Goal: Task Accomplishment & Management: Use online tool/utility

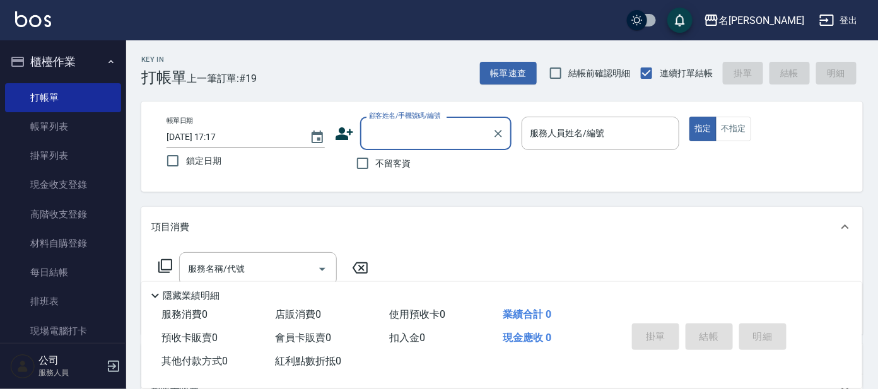
click at [412, 129] on input "顧客姓名/手機號碼/編號" at bounding box center [426, 133] width 121 height 22
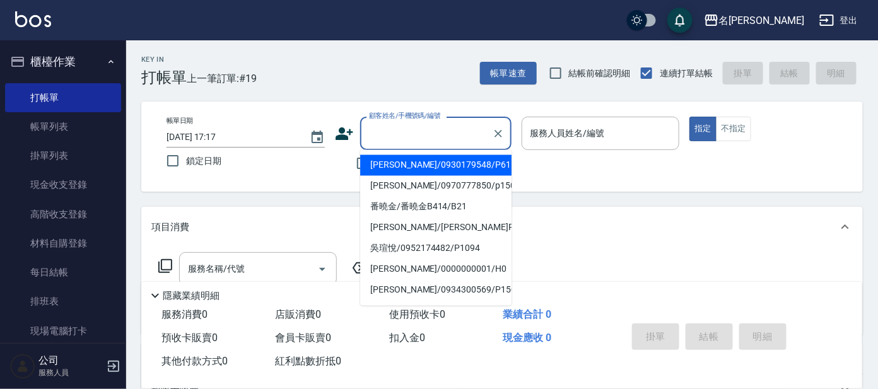
type input "p"
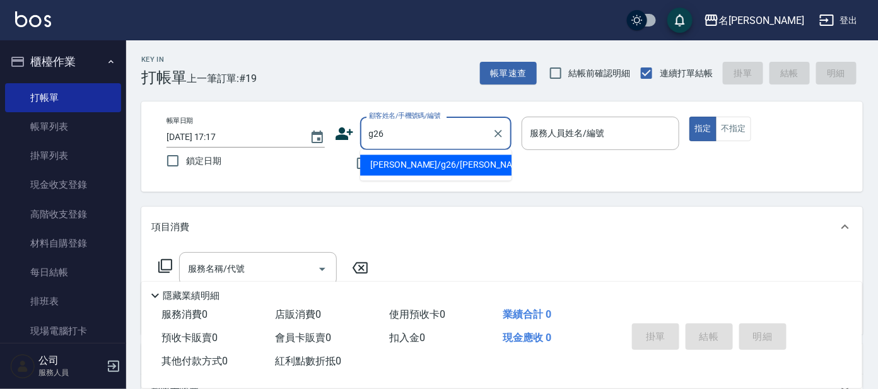
type input "[PERSON_NAME]/g26/[PERSON_NAME]"
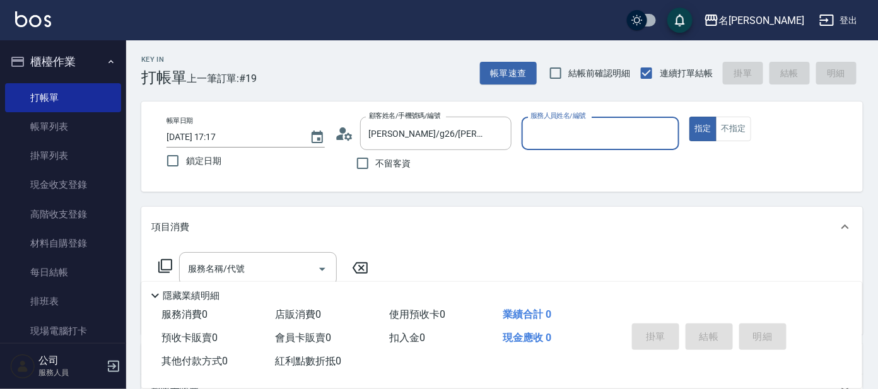
click at [554, 143] on input "服務人員姓名/編號" at bounding box center [600, 133] width 147 height 22
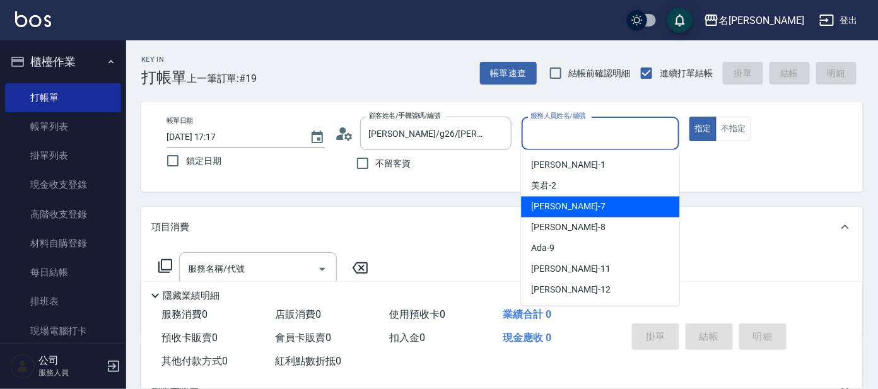
click at [534, 206] on span "[PERSON_NAME] -7" at bounding box center [568, 207] width 74 height 13
type input "[PERSON_NAME]-7"
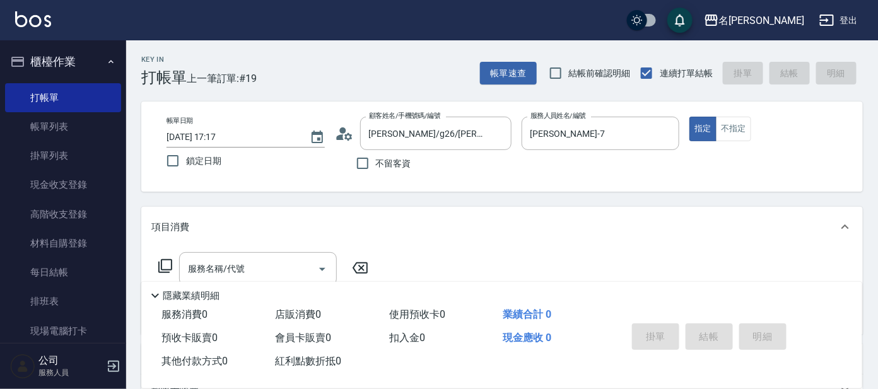
click at [169, 267] on icon at bounding box center [165, 266] width 15 height 15
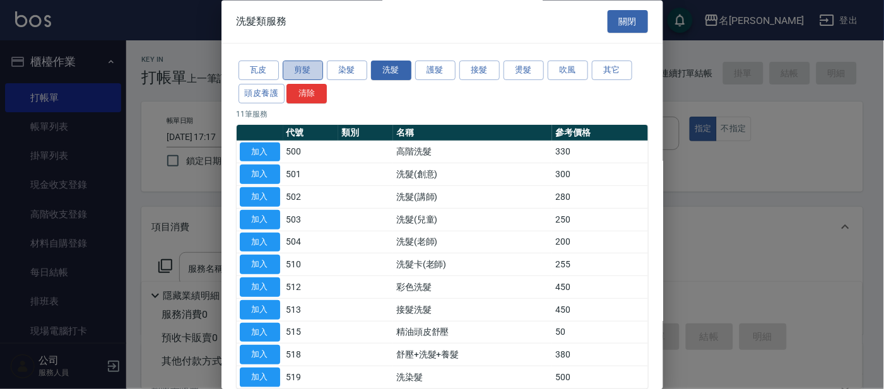
click at [310, 68] on button "剪髮" at bounding box center [303, 71] width 40 height 20
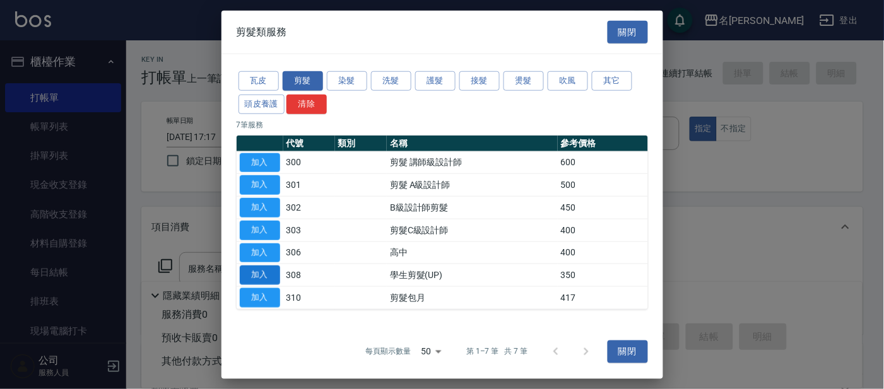
click at [258, 271] on button "加入" at bounding box center [260, 276] width 40 height 20
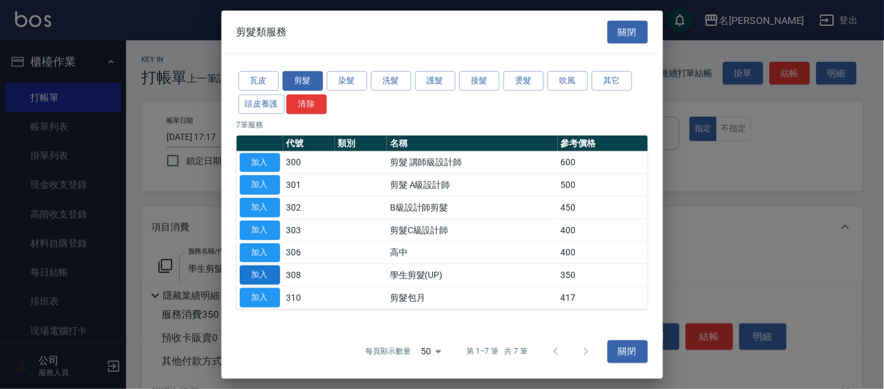
type input "學生剪髮(UP)(308)"
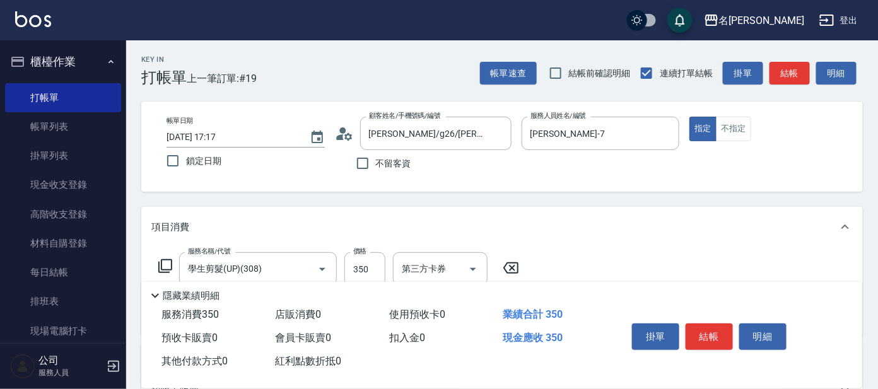
drag, startPoint x: 714, startPoint y: 335, endPoint x: 723, endPoint y: 338, distance: 9.4
click at [718, 338] on button "結帳" at bounding box center [709, 337] width 47 height 26
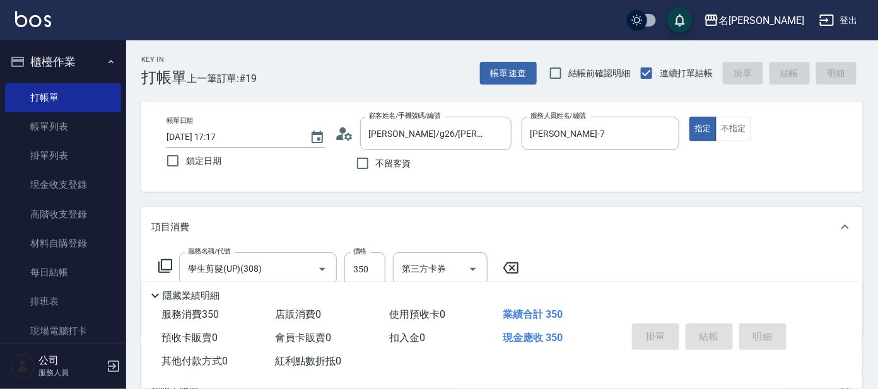
type input "[DATE] 18:14"
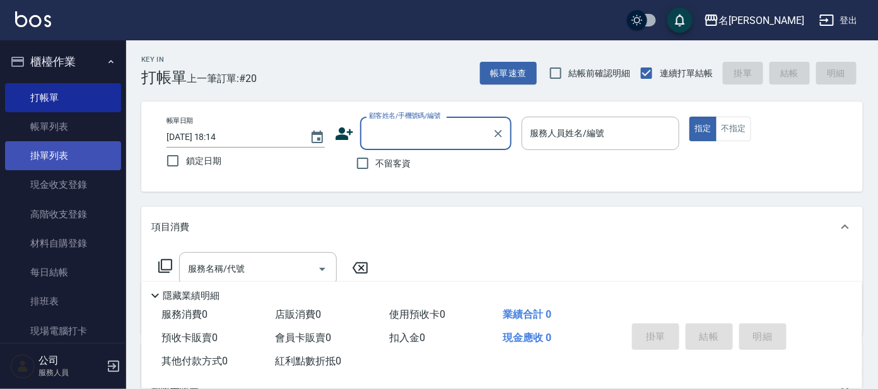
drag, startPoint x: 57, startPoint y: 129, endPoint x: 58, endPoint y: 142, distance: 13.3
click at [57, 129] on link "帳單列表" at bounding box center [63, 126] width 116 height 29
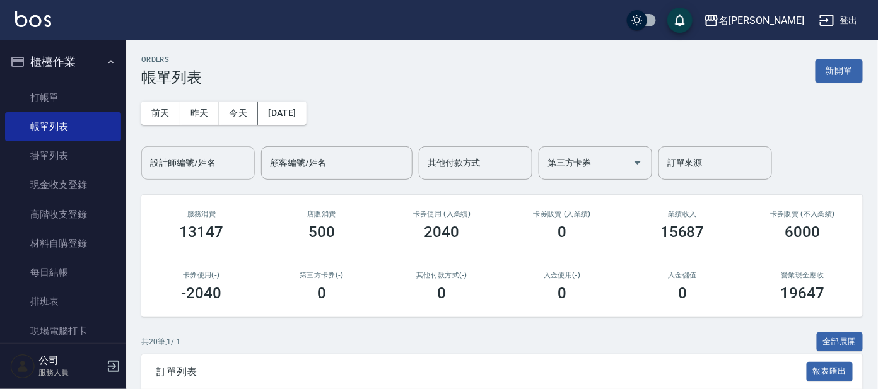
click at [204, 164] on input "設計師編號/姓名" at bounding box center [198, 163] width 102 height 22
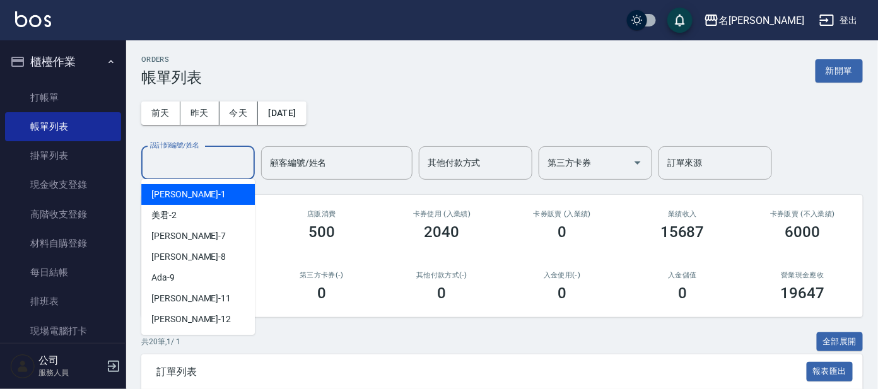
click at [163, 192] on span "宥里 -1" at bounding box center [188, 194] width 74 height 13
type input "[PERSON_NAME]-1"
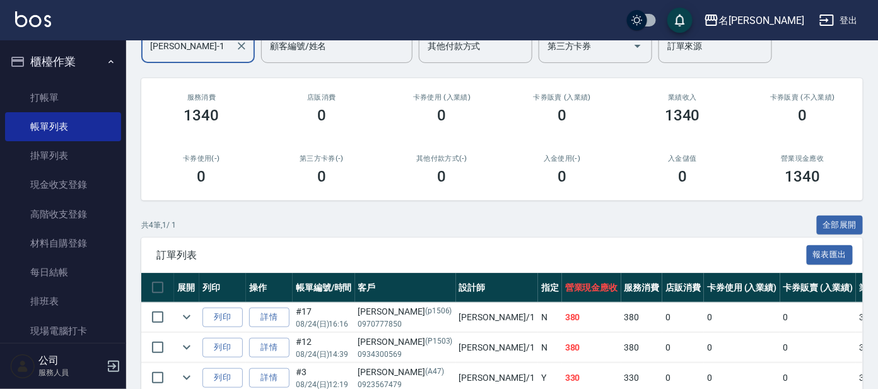
scroll to position [211, 0]
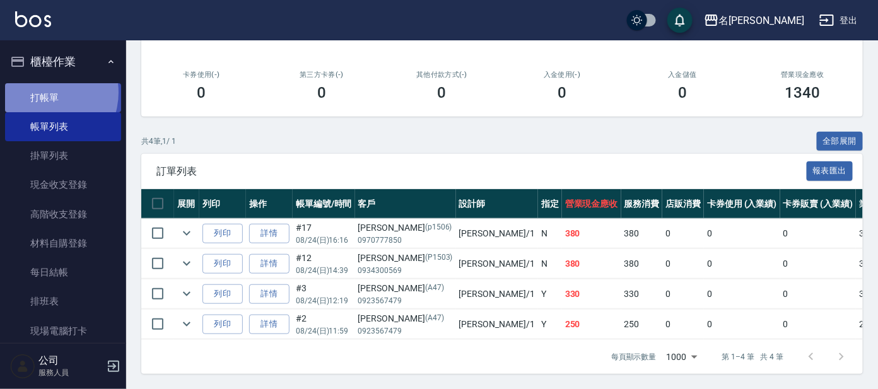
click at [45, 92] on link "打帳單" at bounding box center [63, 97] width 116 height 29
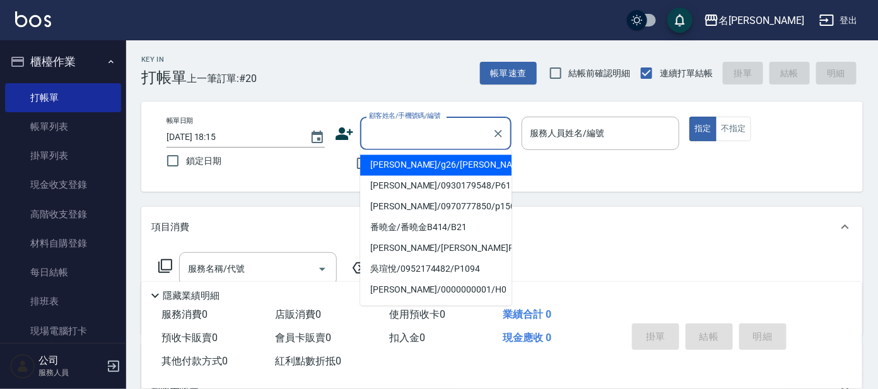
drag, startPoint x: 422, startPoint y: 134, endPoint x: 418, endPoint y: 127, distance: 7.7
click at [420, 135] on input "顧客姓名/手機號碼/編號" at bounding box center [426, 133] width 121 height 22
click at [382, 163] on li "[PERSON_NAME]/g26/[PERSON_NAME]" at bounding box center [435, 165] width 151 height 21
type input "[PERSON_NAME]/g26/[PERSON_NAME]"
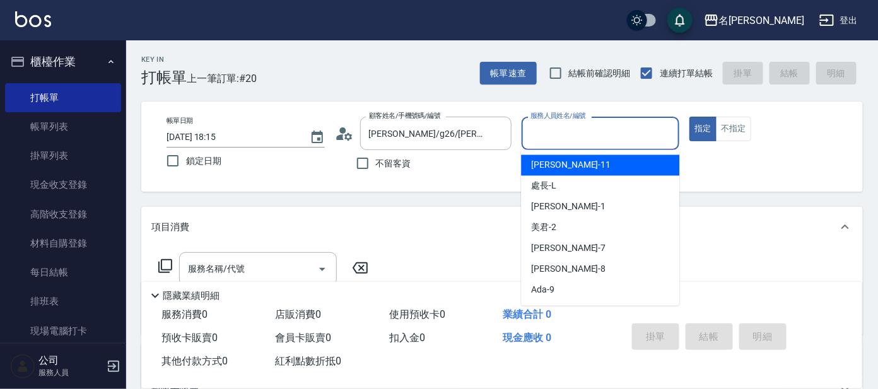
drag, startPoint x: 539, startPoint y: 128, endPoint x: 542, endPoint y: 168, distance: 39.9
click at [539, 128] on input "服務人員姓名/編號" at bounding box center [600, 133] width 147 height 22
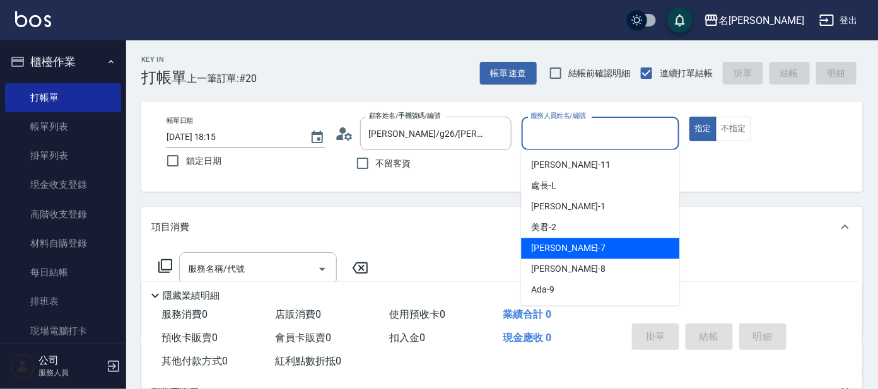
click at [546, 248] on span "[PERSON_NAME] -7" at bounding box center [568, 248] width 74 height 13
type input "[PERSON_NAME]-7"
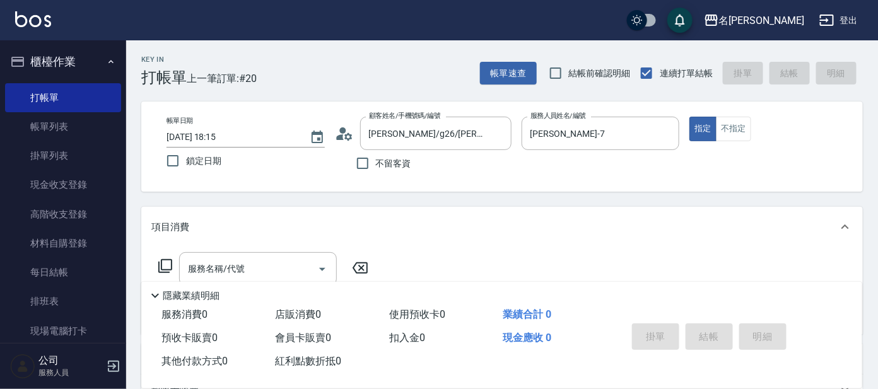
click at [162, 266] on icon at bounding box center [165, 266] width 15 height 15
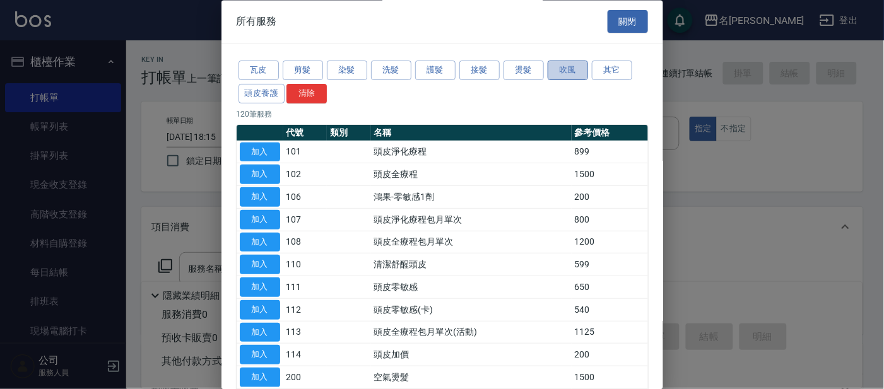
click at [558, 70] on button "吹風" at bounding box center [568, 71] width 40 height 20
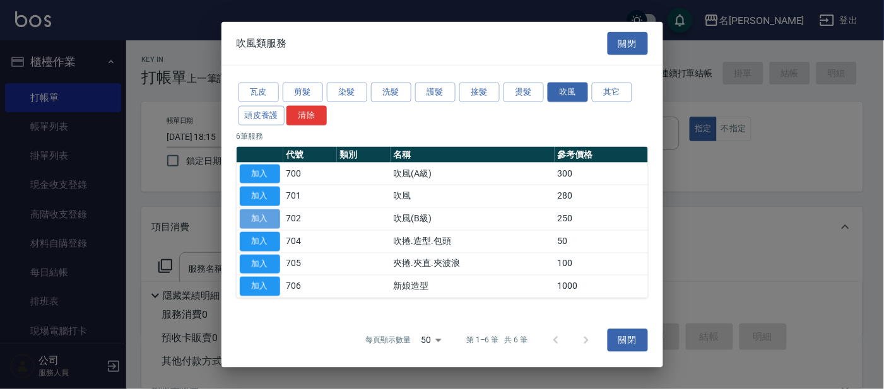
drag, startPoint x: 261, startPoint y: 213, endPoint x: 269, endPoint y: 216, distance: 9.4
click at [264, 213] on button "加入" at bounding box center [260, 219] width 40 height 20
type input "吹風(B級)(702)"
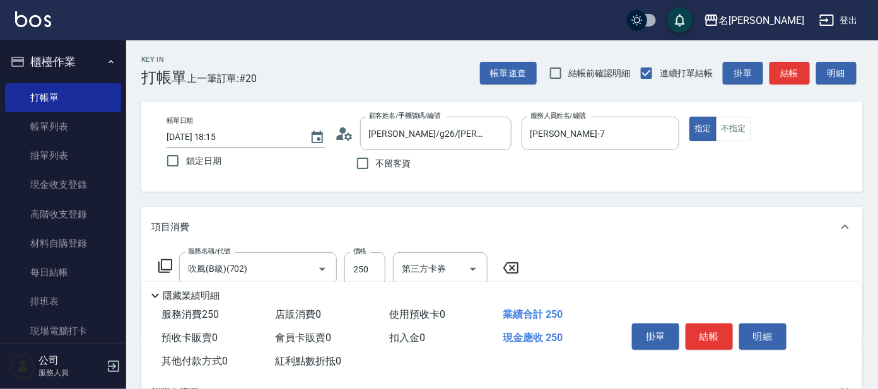
click at [166, 264] on icon at bounding box center [165, 266] width 15 height 15
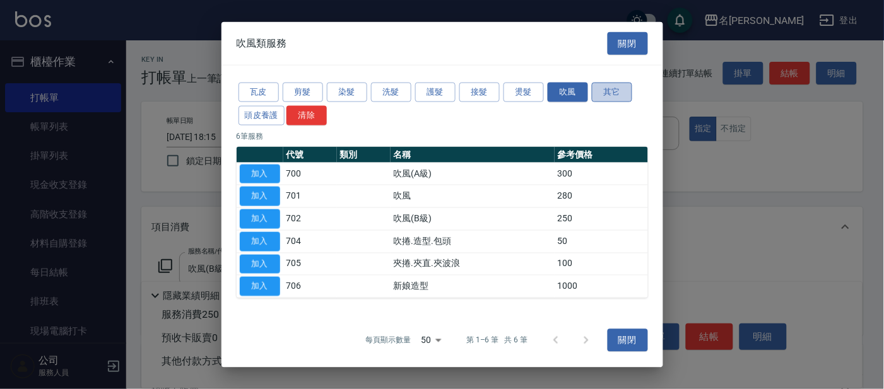
click at [610, 93] on button "其它" at bounding box center [612, 93] width 40 height 20
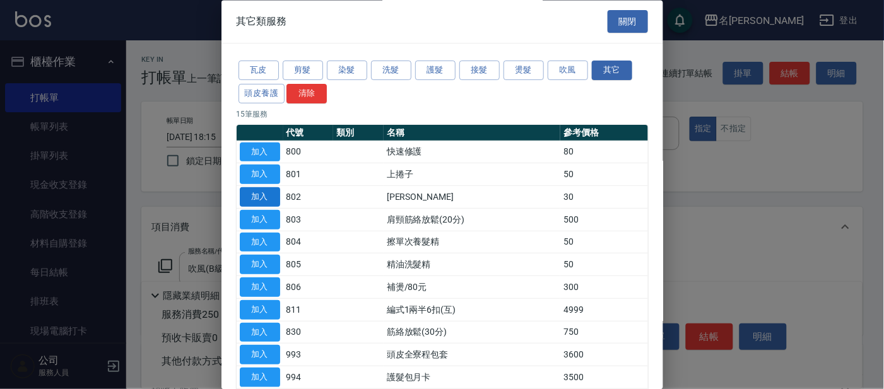
click at [266, 193] on button "加入" at bounding box center [260, 198] width 40 height 20
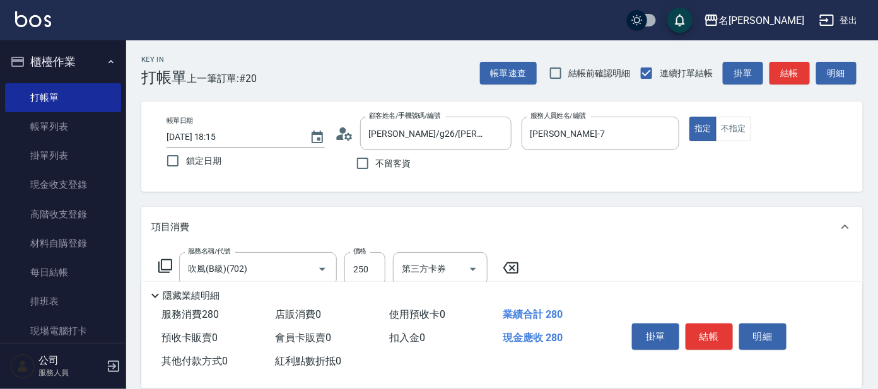
click at [166, 264] on icon at bounding box center [165, 266] width 15 height 15
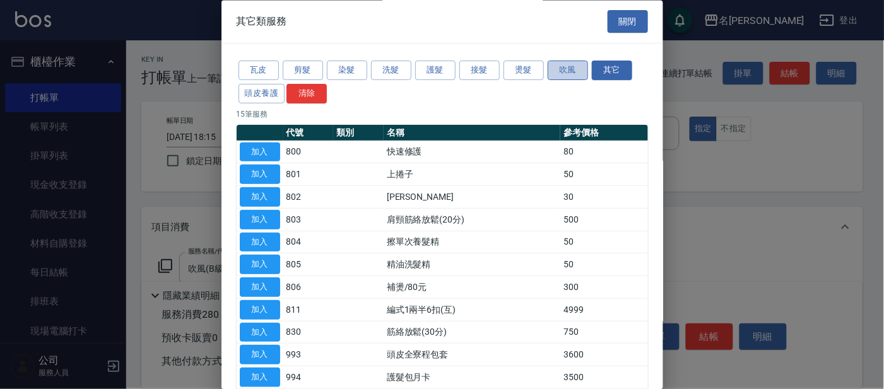
click at [561, 69] on button "吹風" at bounding box center [568, 71] width 40 height 20
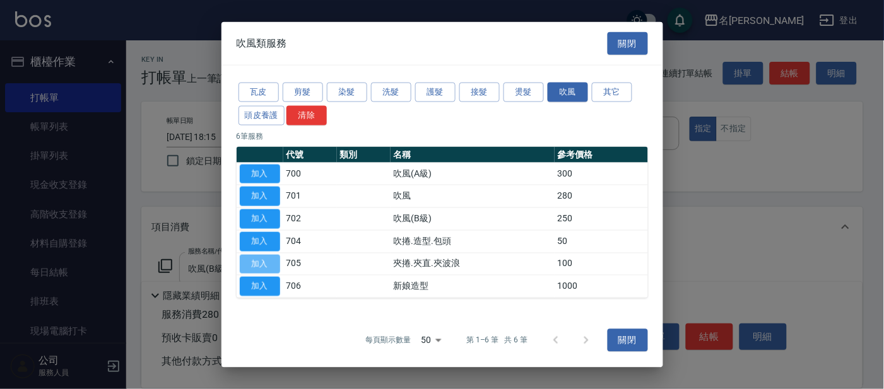
click at [261, 258] on button "加入" at bounding box center [260, 264] width 40 height 20
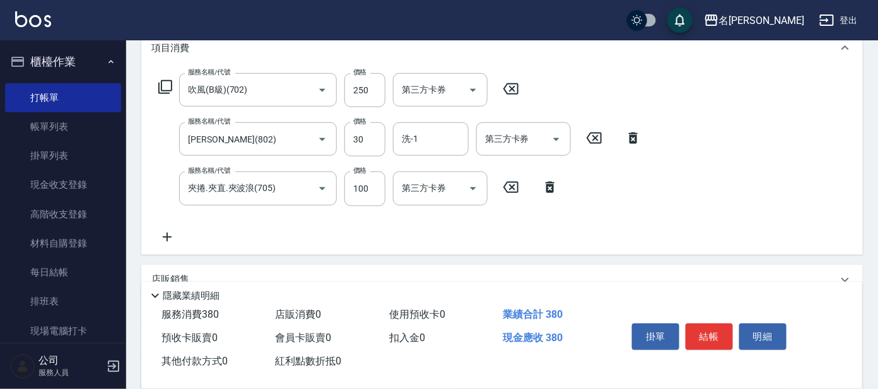
scroll to position [152, 0]
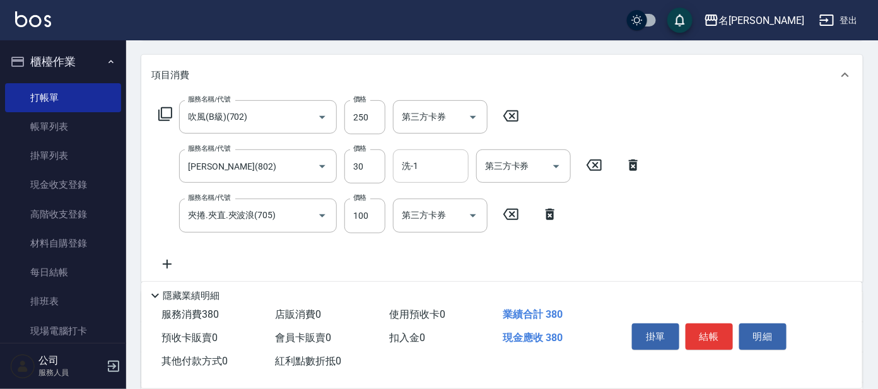
click at [414, 168] on input "洗-1" at bounding box center [431, 166] width 64 height 22
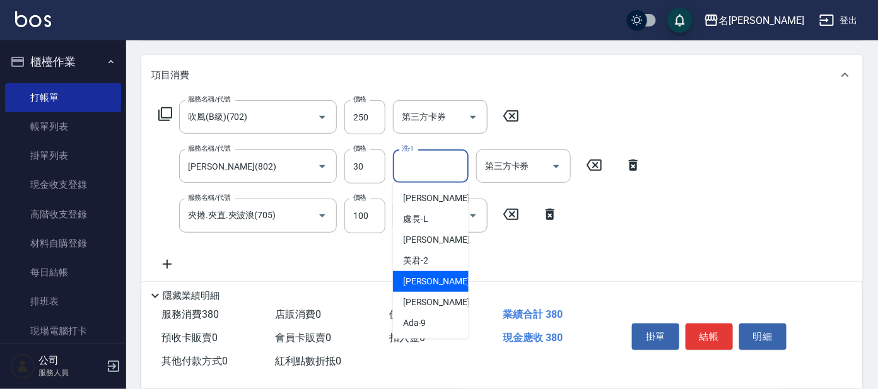
drag, startPoint x: 414, startPoint y: 283, endPoint x: 438, endPoint y: 283, distance: 23.3
click at [413, 282] on span "[PERSON_NAME] -7" at bounding box center [440, 281] width 74 height 13
type input "[PERSON_NAME]-7"
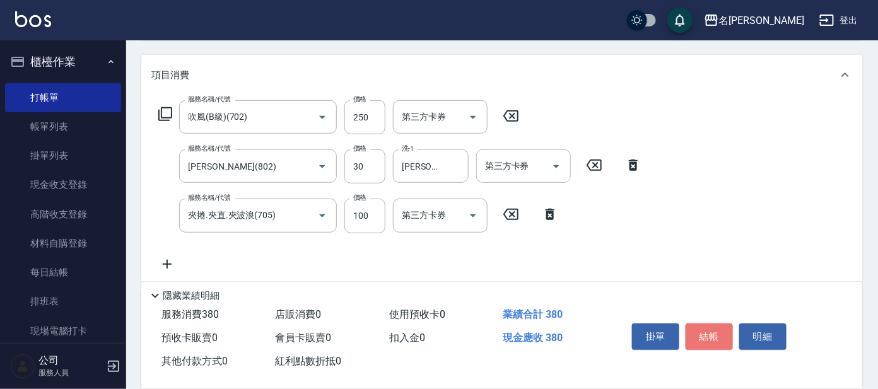
drag, startPoint x: 706, startPoint y: 339, endPoint x: 689, endPoint y: 330, distance: 18.6
click at [696, 333] on button "結帳" at bounding box center [709, 337] width 47 height 26
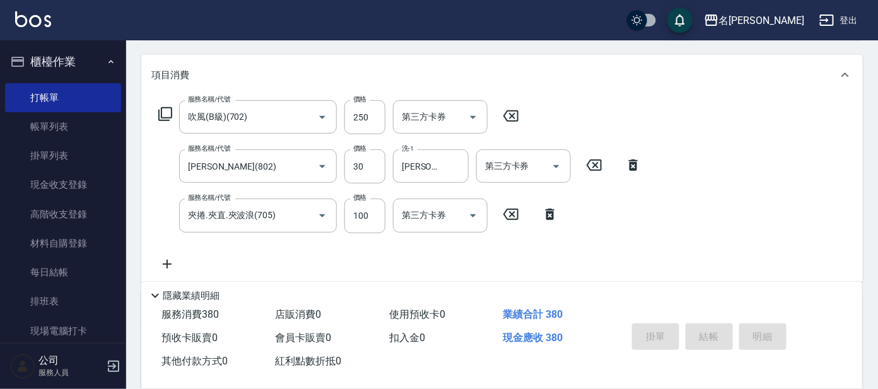
type input "[DATE] 18:16"
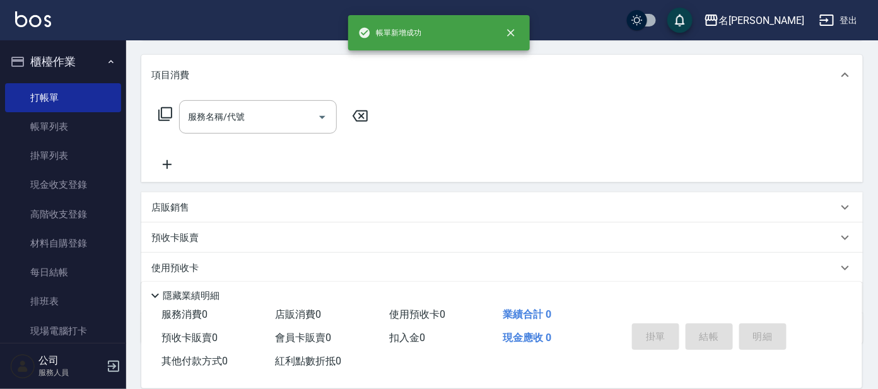
scroll to position [0, 0]
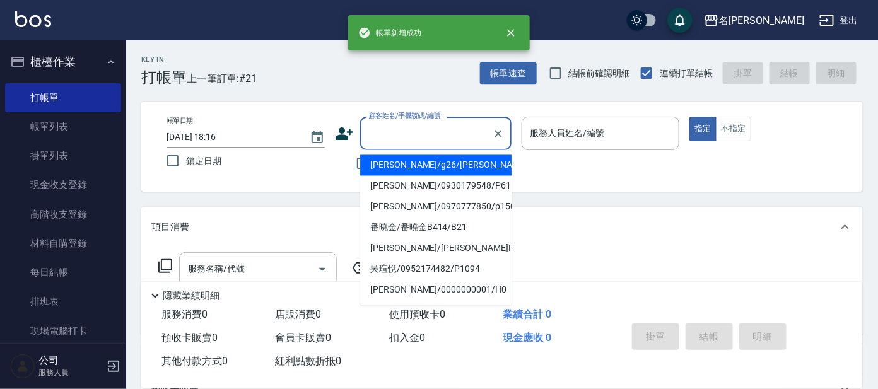
click at [414, 136] on input "顧客姓名/手機號碼/編號" at bounding box center [426, 133] width 121 height 22
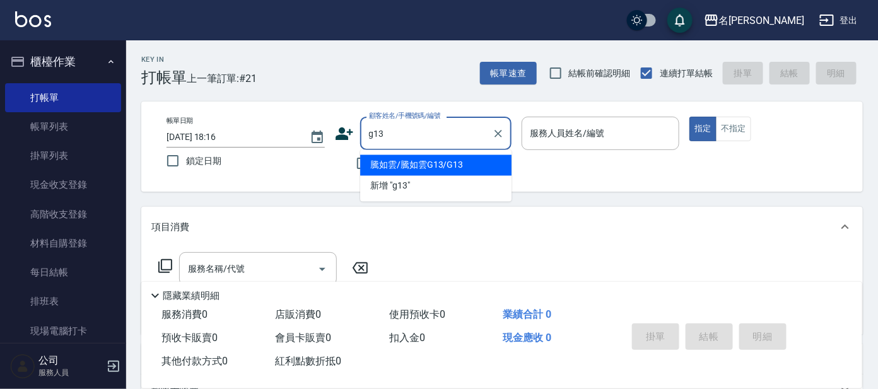
click at [416, 161] on li "騰如雲/騰如雲G13/G13" at bounding box center [435, 165] width 151 height 21
type input "騰如雲/騰如雲G13/G13"
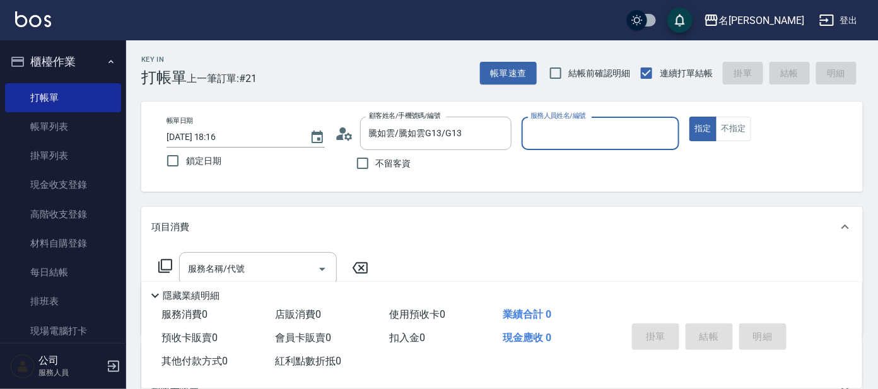
type input "[PERSON_NAME]-7"
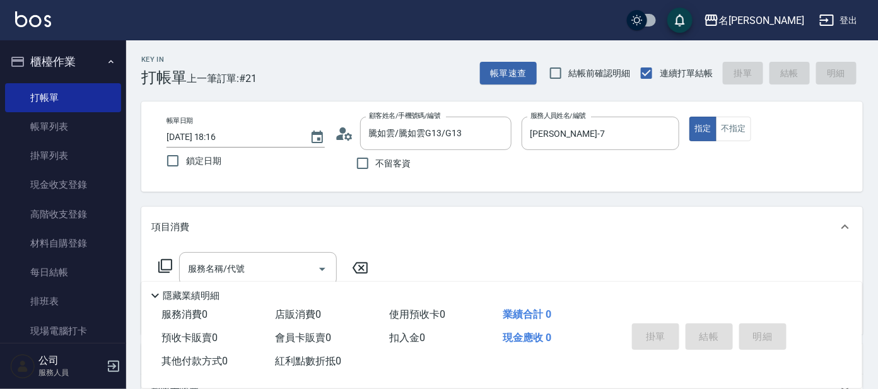
click at [168, 267] on icon at bounding box center [165, 266] width 15 height 15
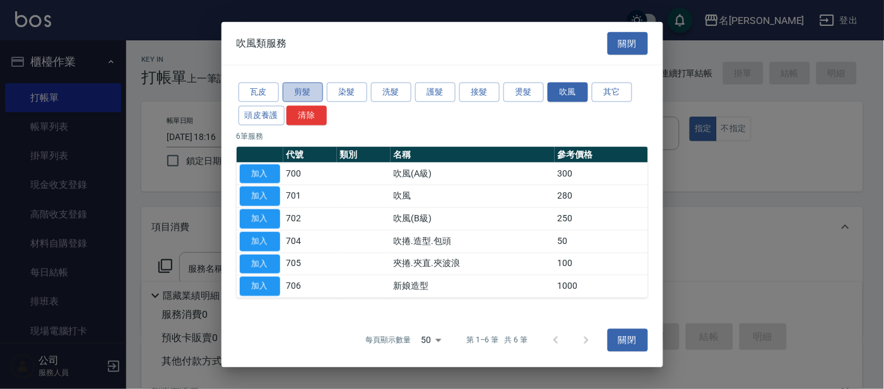
click at [300, 86] on button "剪髮" at bounding box center [303, 93] width 40 height 20
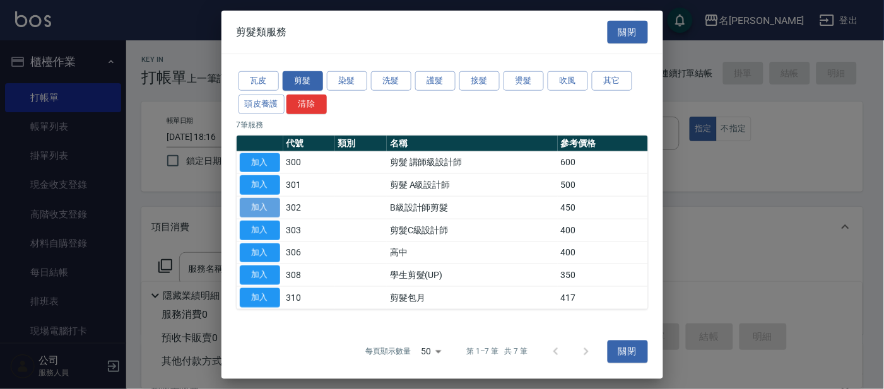
click at [261, 208] on button "加入" at bounding box center [260, 208] width 40 height 20
type input "B級設計師剪髮(302)"
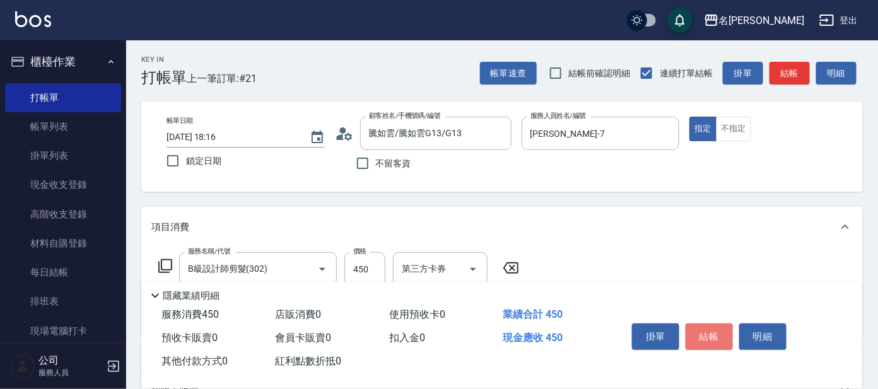
drag, startPoint x: 717, startPoint y: 331, endPoint x: 723, endPoint y: 303, distance: 28.5
click at [715, 330] on button "結帳" at bounding box center [709, 337] width 47 height 26
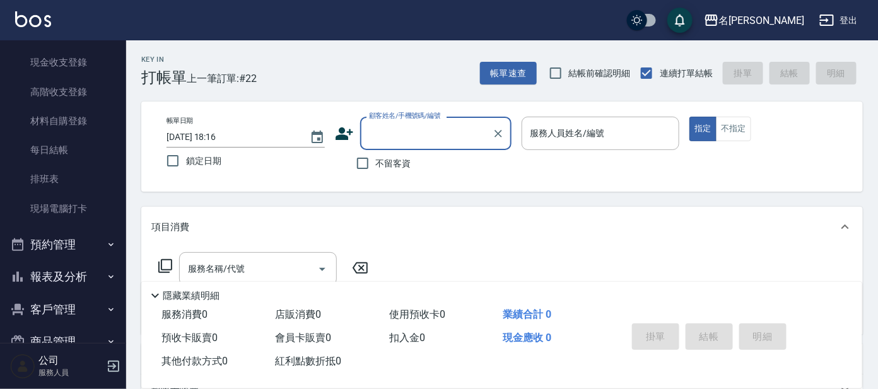
scroll to position [151, 0]
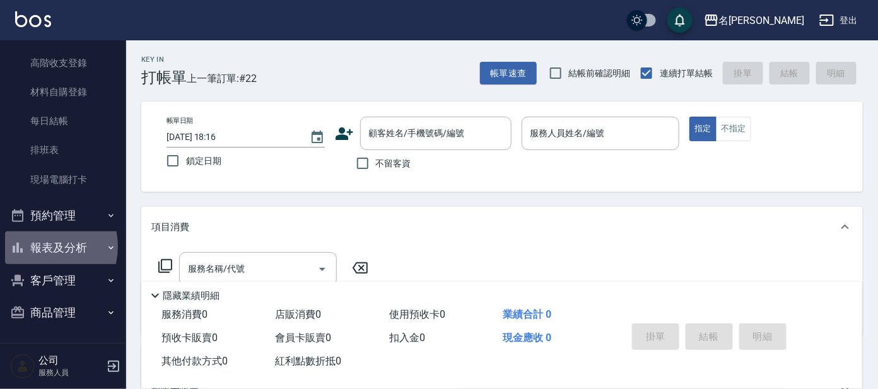
drag, startPoint x: 40, startPoint y: 246, endPoint x: 66, endPoint y: 183, distance: 68.2
click at [42, 246] on button "報表及分析" at bounding box center [63, 248] width 116 height 33
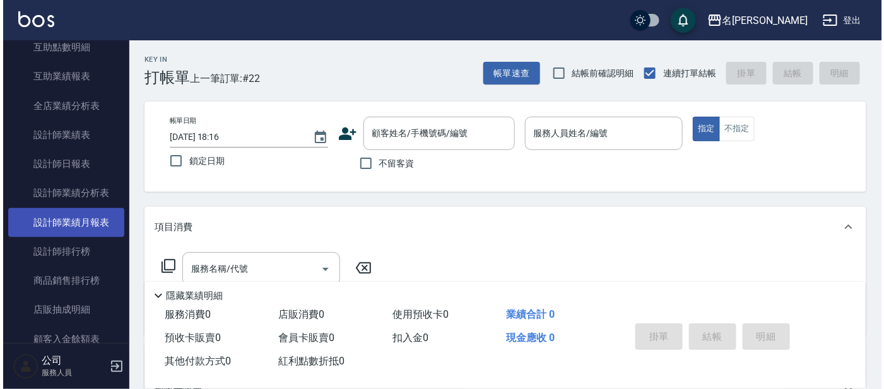
scroll to position [529, 0]
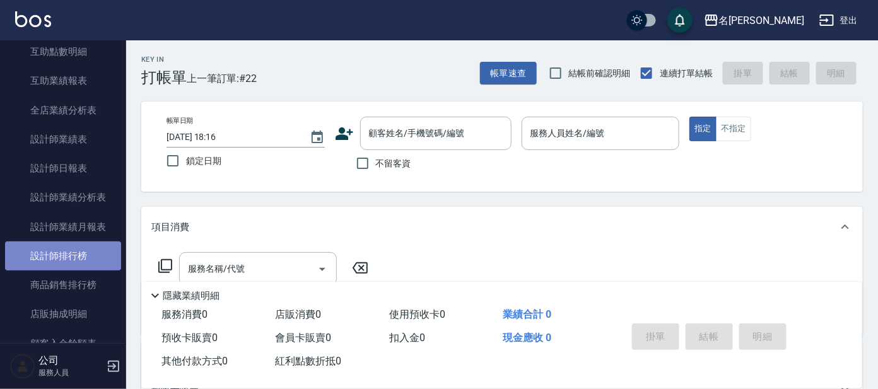
click at [63, 244] on link "設計師排行榜" at bounding box center [63, 256] width 116 height 29
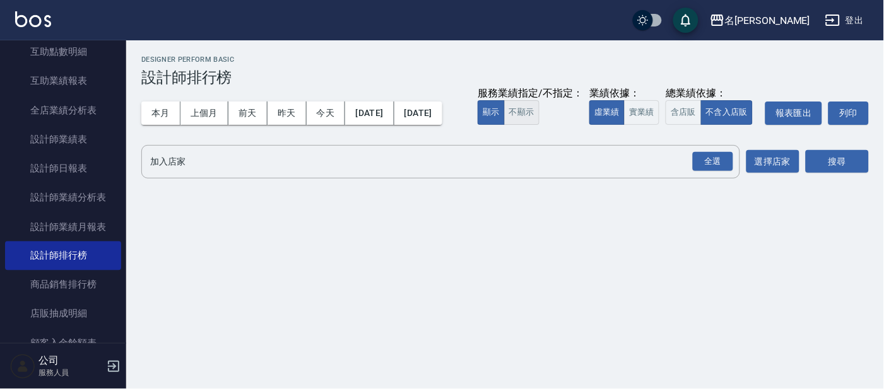
click at [504, 125] on button "不顯示" at bounding box center [521, 112] width 35 height 25
click at [624, 125] on button "實業績" at bounding box center [641, 112] width 35 height 25
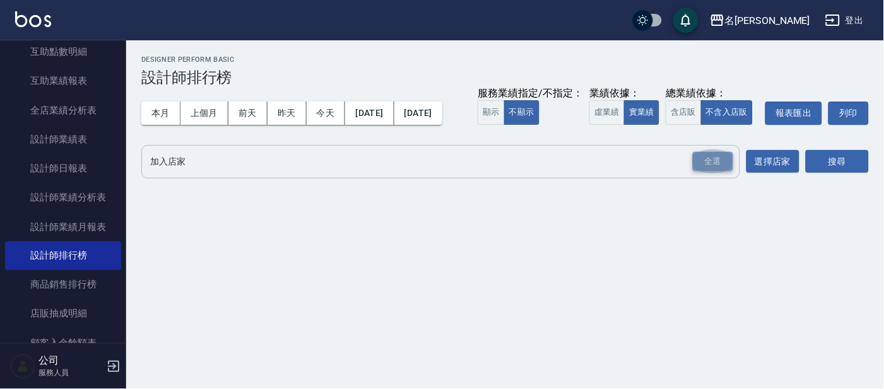
click at [712, 172] on div "全選" at bounding box center [713, 162] width 40 height 20
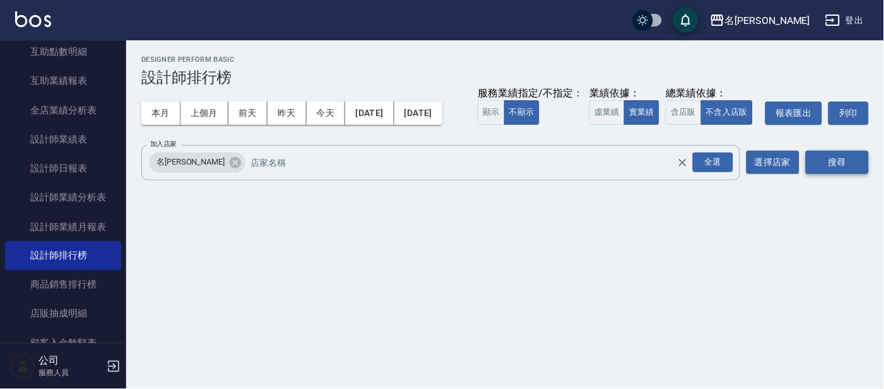
click at [821, 174] on button "搜尋" at bounding box center [837, 162] width 63 height 23
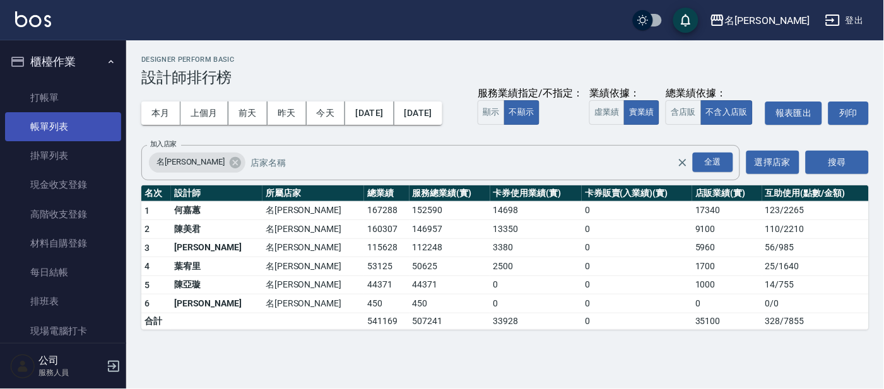
drag, startPoint x: 43, startPoint y: 123, endPoint x: 89, endPoint y: 129, distance: 46.5
click at [43, 124] on link "帳單列表" at bounding box center [63, 126] width 116 height 29
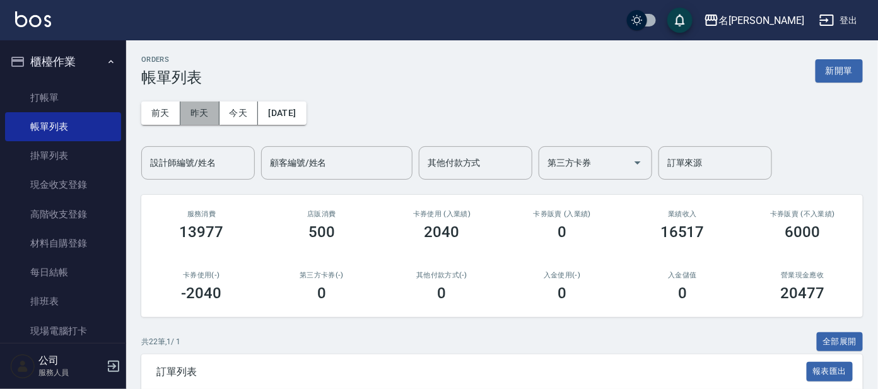
click at [184, 103] on button "昨天" at bounding box center [199, 113] width 39 height 23
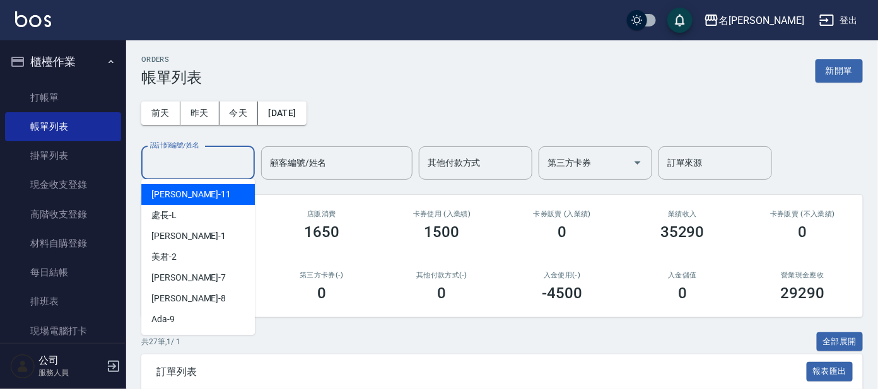
drag, startPoint x: 211, startPoint y: 165, endPoint x: 207, endPoint y: 179, distance: 15.0
click at [205, 165] on input "設計師編號/姓名" at bounding box center [198, 163] width 102 height 22
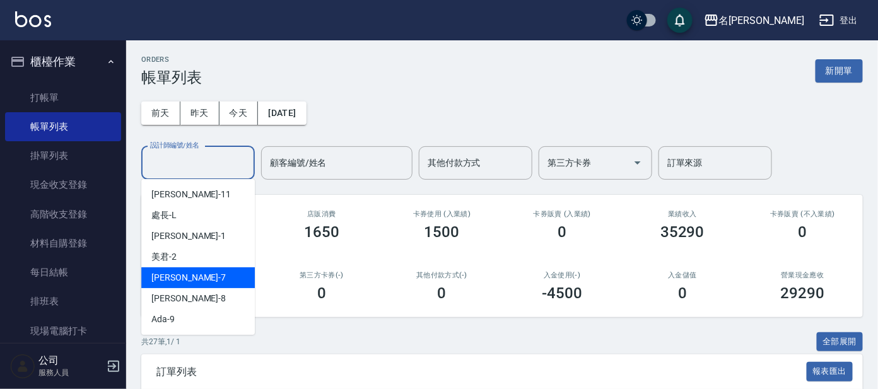
click at [161, 270] on div "[PERSON_NAME] -7" at bounding box center [198, 277] width 114 height 21
type input "[PERSON_NAME]-7"
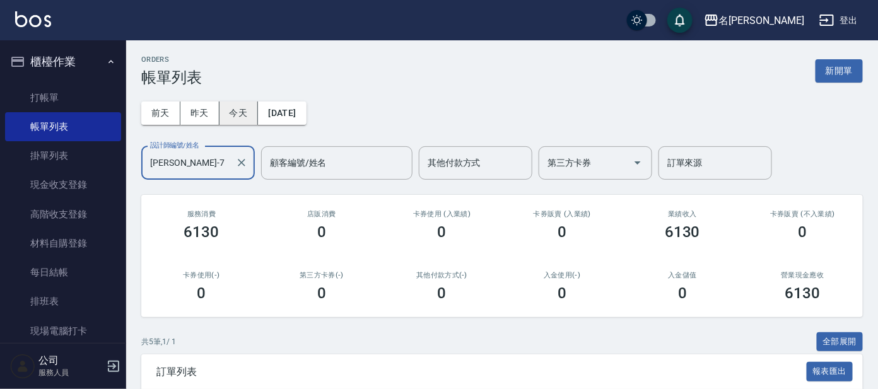
click at [240, 117] on button "今天" at bounding box center [239, 113] width 39 height 23
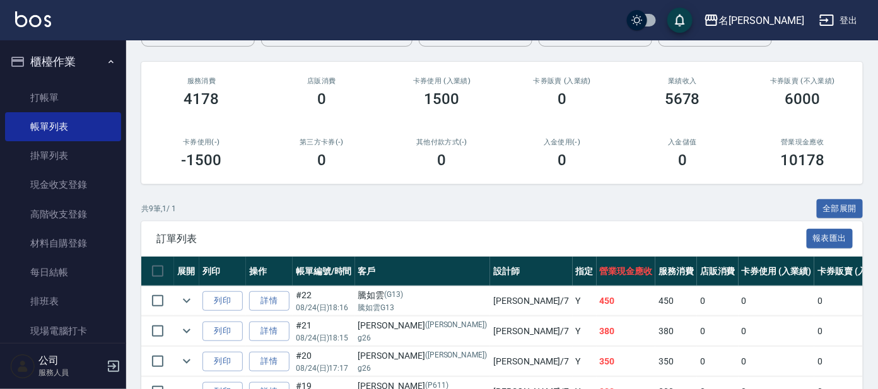
scroll to position [363, 0]
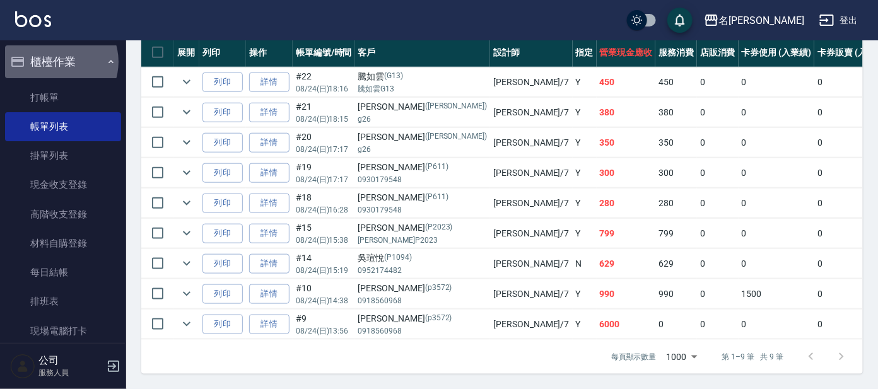
click at [57, 62] on button "櫃檯作業" at bounding box center [63, 61] width 116 height 33
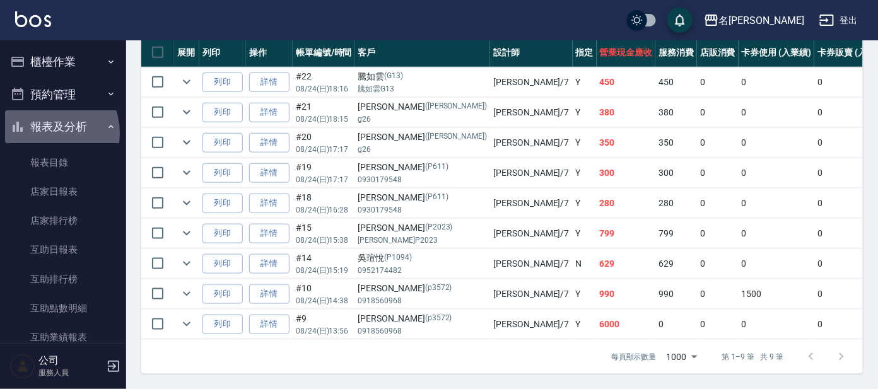
click at [46, 133] on button "報表及分析" at bounding box center [63, 126] width 116 height 33
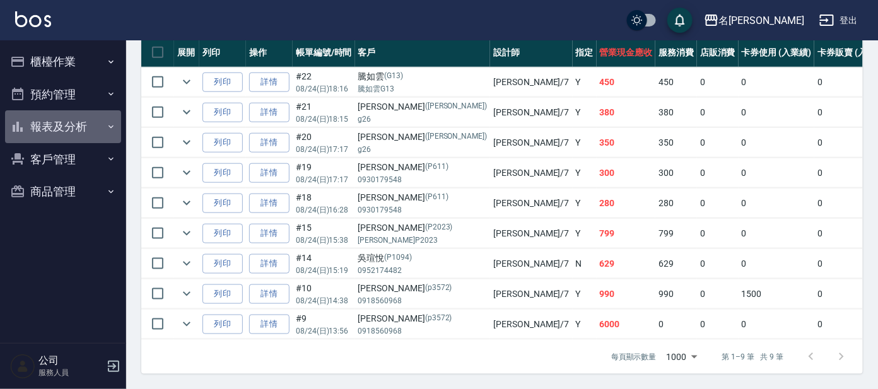
click at [55, 127] on button "報表及分析" at bounding box center [63, 126] width 116 height 33
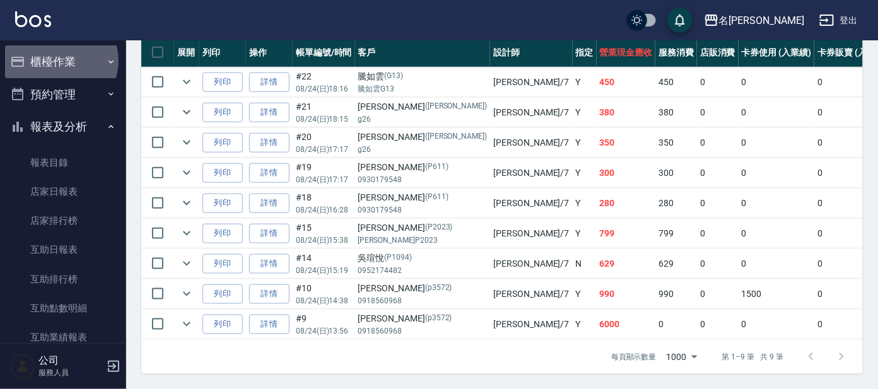
click at [59, 61] on button "櫃檯作業" at bounding box center [63, 61] width 116 height 33
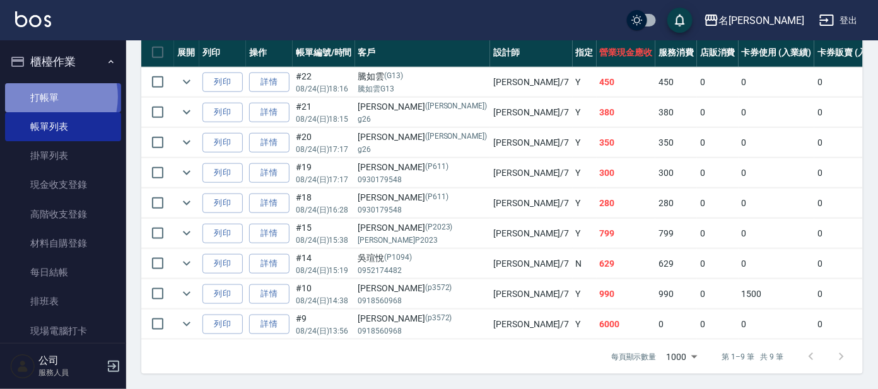
click at [42, 97] on link "打帳單" at bounding box center [63, 97] width 116 height 29
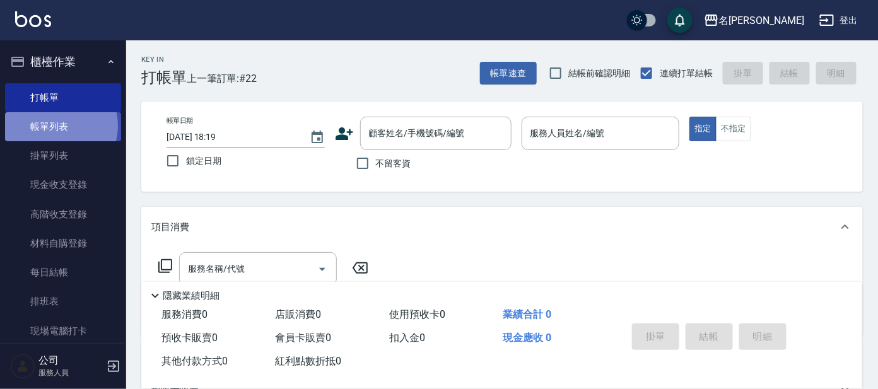
click at [59, 126] on link "帳單列表" at bounding box center [63, 126] width 116 height 29
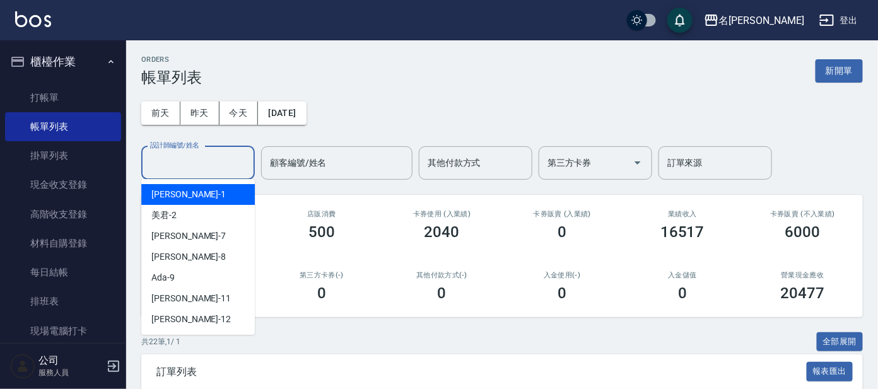
click at [198, 165] on input "設計師編號/姓名" at bounding box center [198, 163] width 102 height 22
click at [170, 193] on span "宥里 -1" at bounding box center [188, 194] width 74 height 13
type input "[PERSON_NAME]-1"
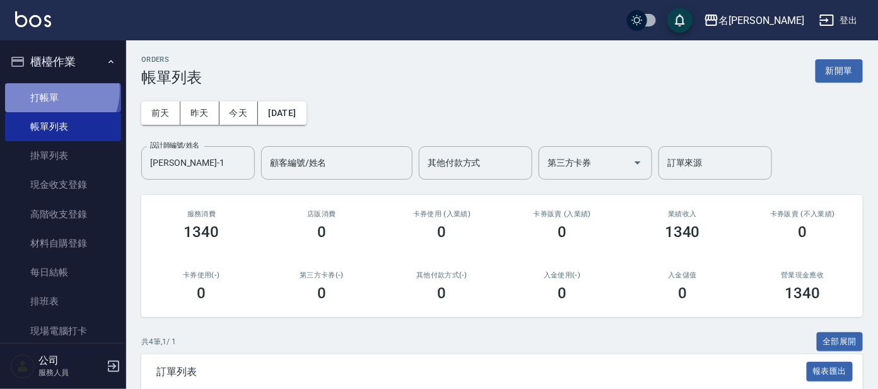
click at [49, 90] on link "打帳單" at bounding box center [63, 97] width 116 height 29
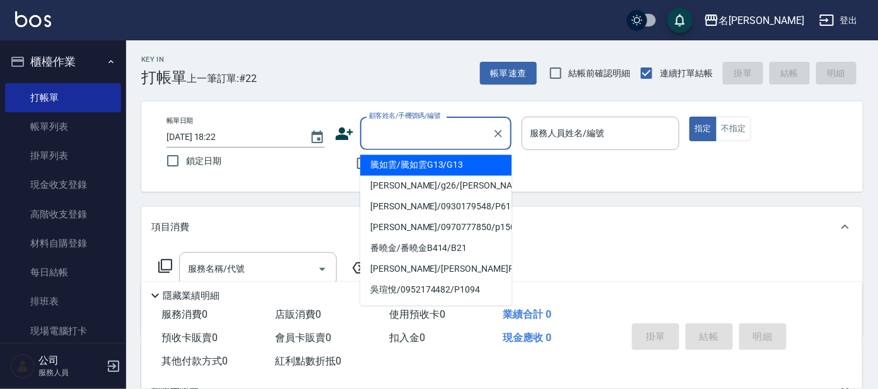
click at [396, 136] on input "顧客姓名/手機號碼/編號" at bounding box center [426, 133] width 121 height 22
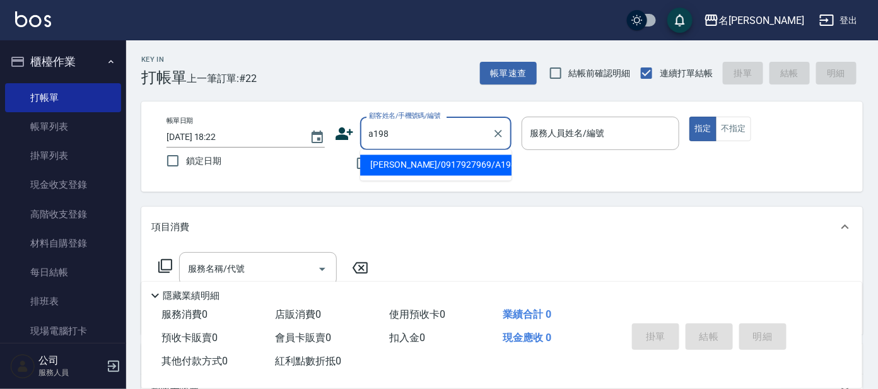
click at [427, 140] on input "a198" at bounding box center [426, 133] width 121 height 22
click at [422, 167] on li "[PERSON_NAME]/0917927969/A198" at bounding box center [435, 165] width 151 height 21
type input "[PERSON_NAME]/0917927969/A198"
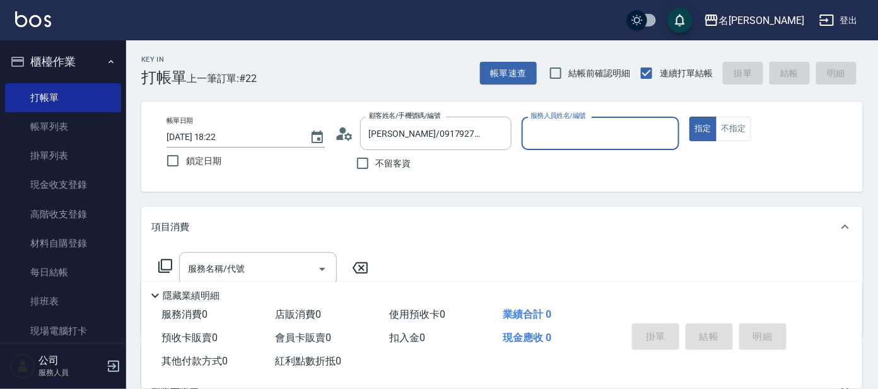
type input "[PERSON_NAME]-1"
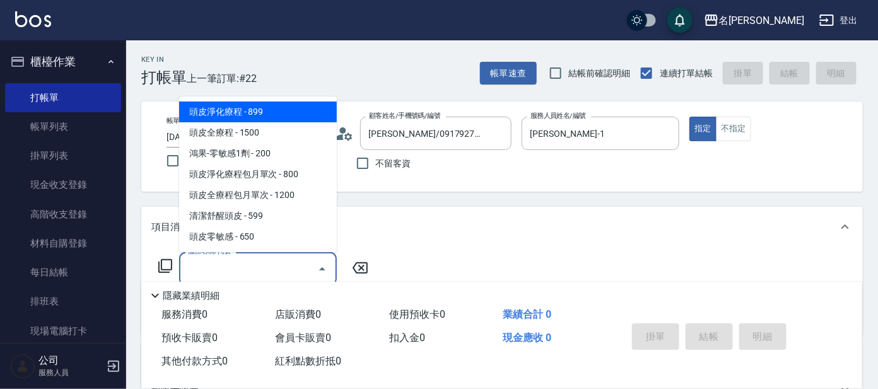
drag, startPoint x: 236, startPoint y: 262, endPoint x: 246, endPoint y: 262, distance: 10.1
click at [245, 262] on input "服務名稱/代號" at bounding box center [248, 269] width 127 height 22
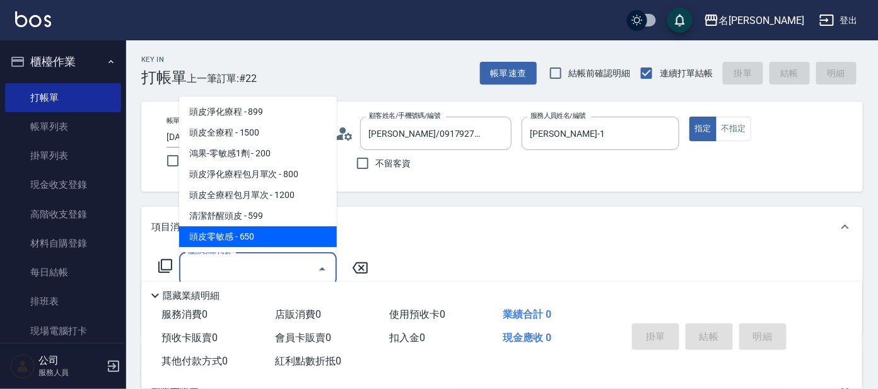
click at [242, 234] on span "頭皮零敏感 - 650" at bounding box center [258, 236] width 158 height 21
type input "頭皮零敏感(111)"
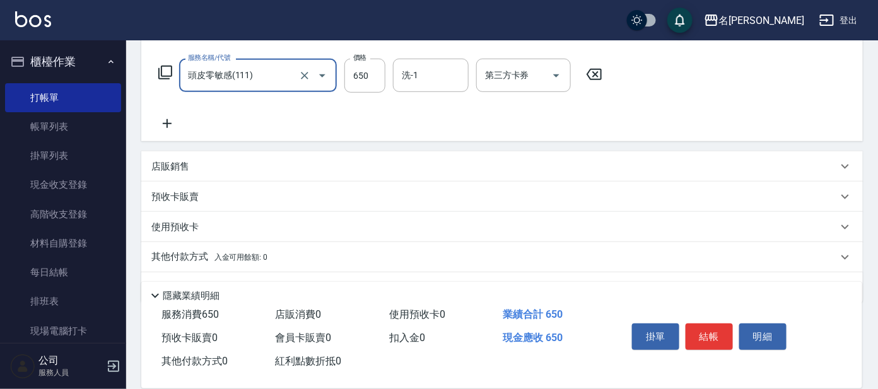
scroll to position [225, 0]
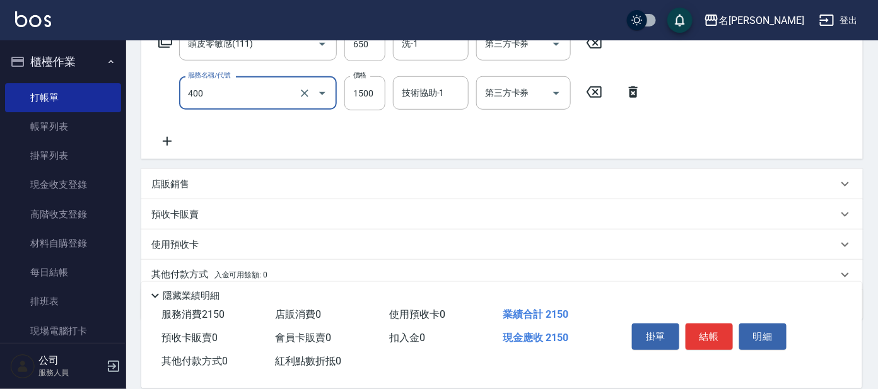
type input "染髮(400)"
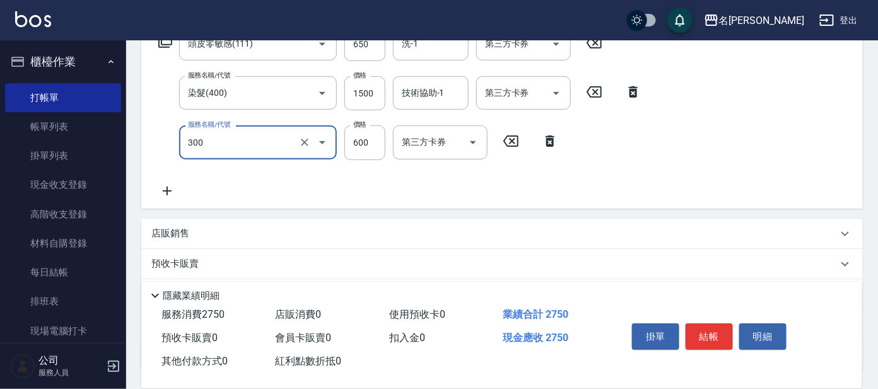
type input "剪髮 講師級設計師(300)"
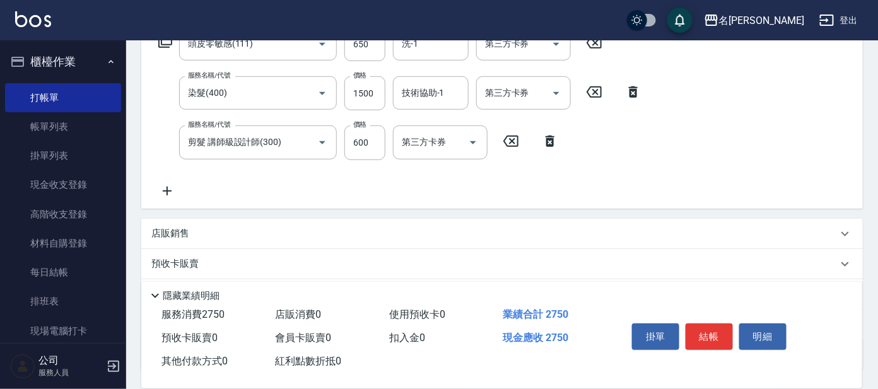
click at [173, 235] on p "店販銷售" at bounding box center [170, 233] width 38 height 13
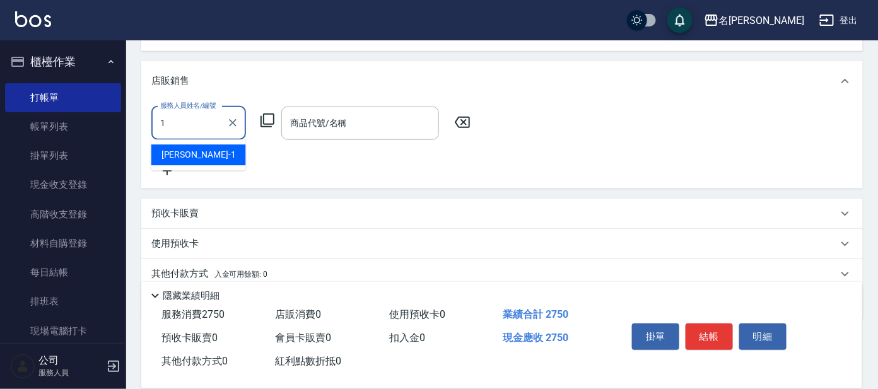
type input "[PERSON_NAME]-1"
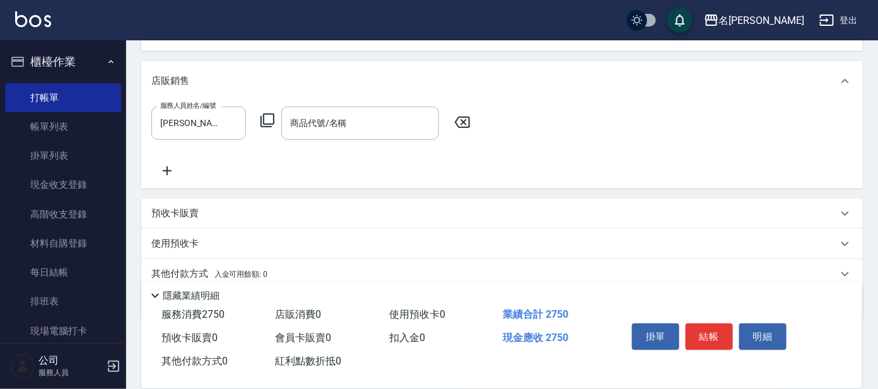
click at [269, 119] on icon at bounding box center [267, 120] width 15 height 15
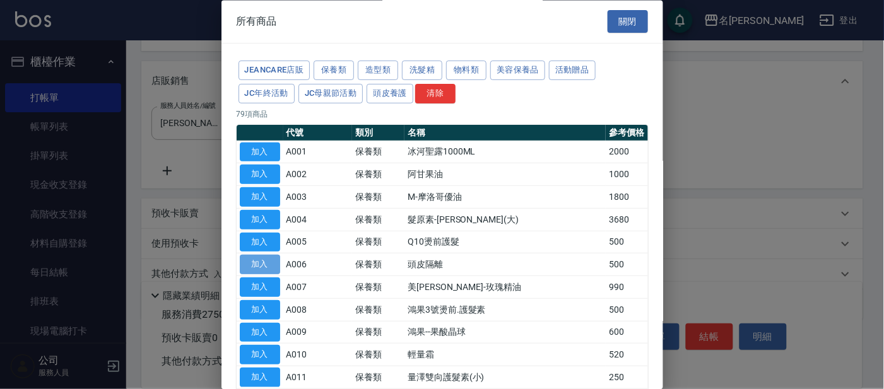
click at [269, 262] on button "加入" at bounding box center [260, 265] width 40 height 20
type input "頭皮隔離"
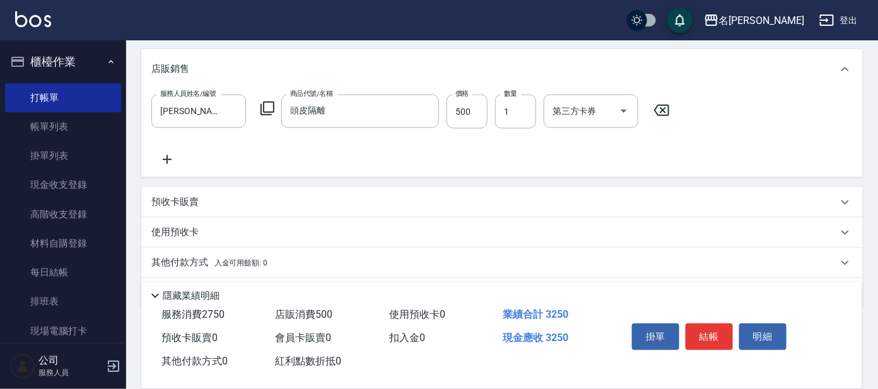
scroll to position [431, 0]
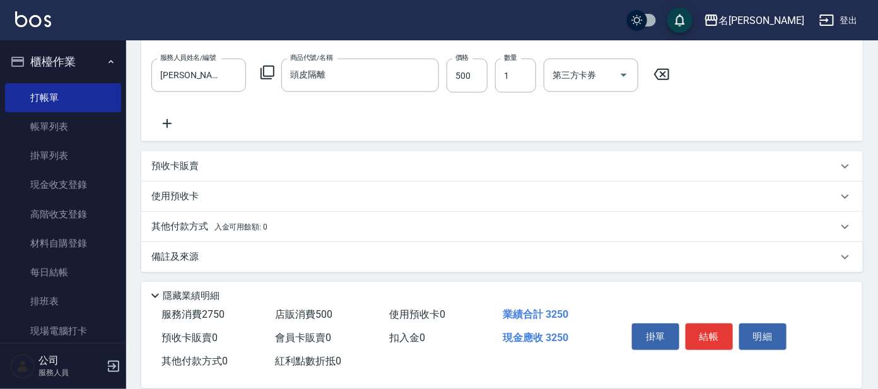
click at [170, 165] on p "預收卡販賣" at bounding box center [174, 166] width 47 height 13
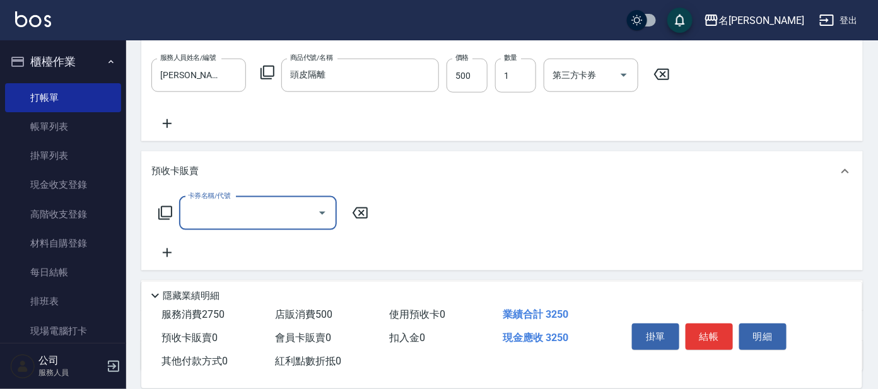
scroll to position [0, 0]
click at [164, 208] on icon at bounding box center [165, 213] width 15 height 15
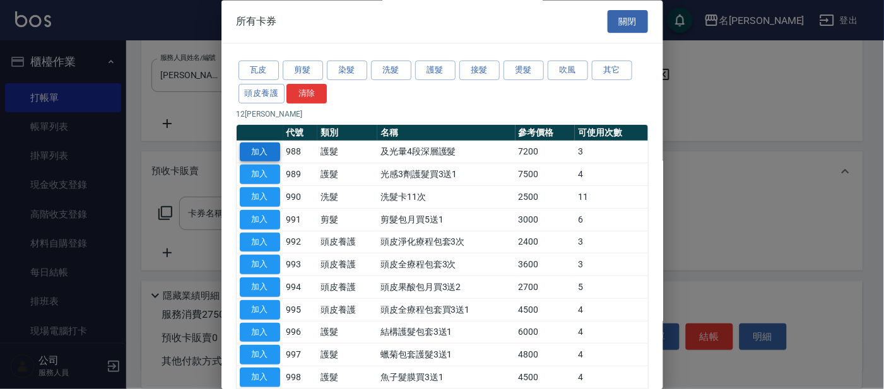
click at [264, 145] on button "加入" at bounding box center [260, 153] width 40 height 20
type input "及光暈4段深層護髮(988)"
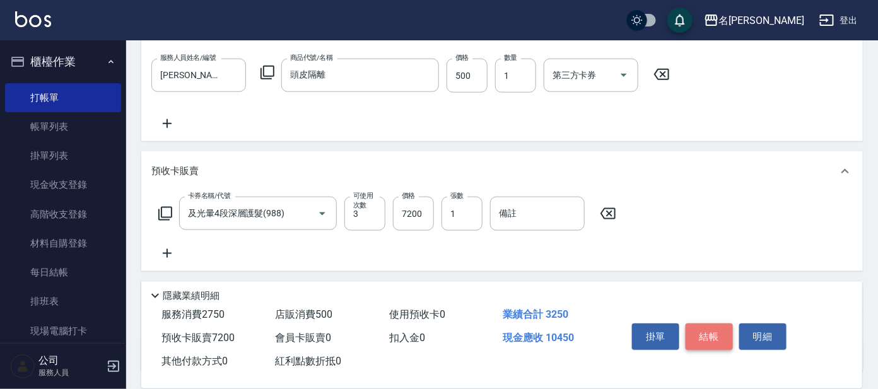
click at [708, 336] on button "結帳" at bounding box center [709, 337] width 47 height 26
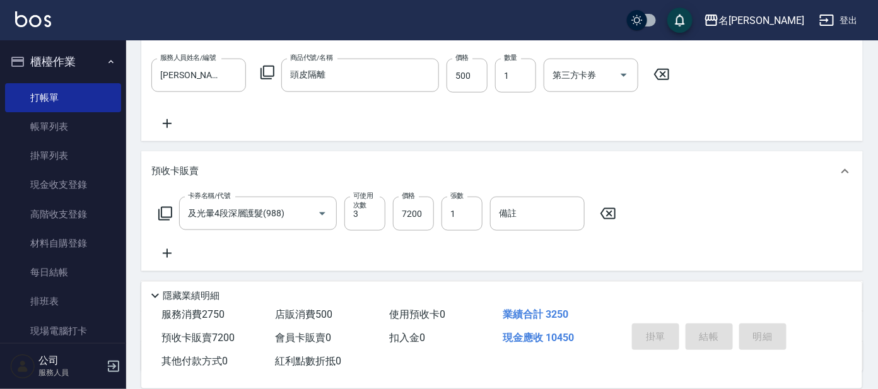
type input "[DATE] 18:23"
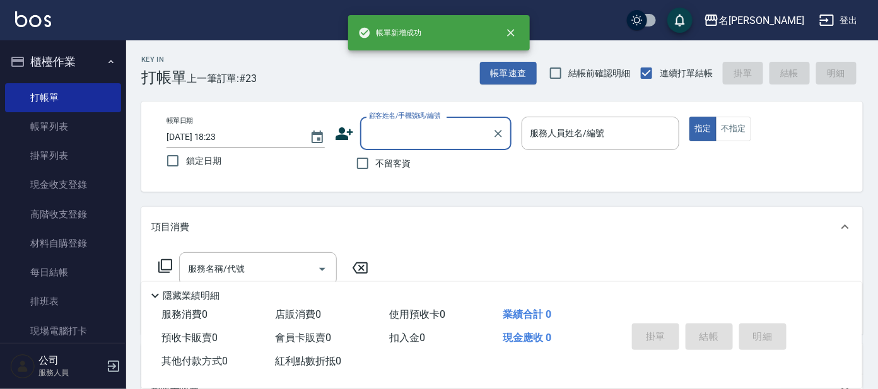
click at [421, 141] on div "顧客姓名/手機號碼/編號" at bounding box center [435, 133] width 151 height 33
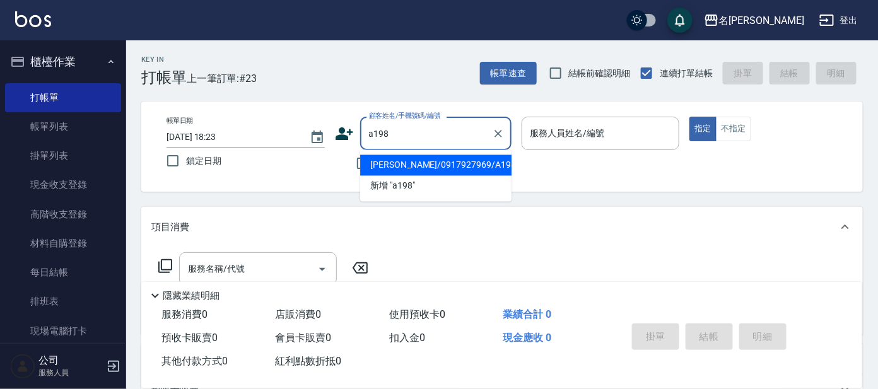
type input "[PERSON_NAME]/0917927969/A198"
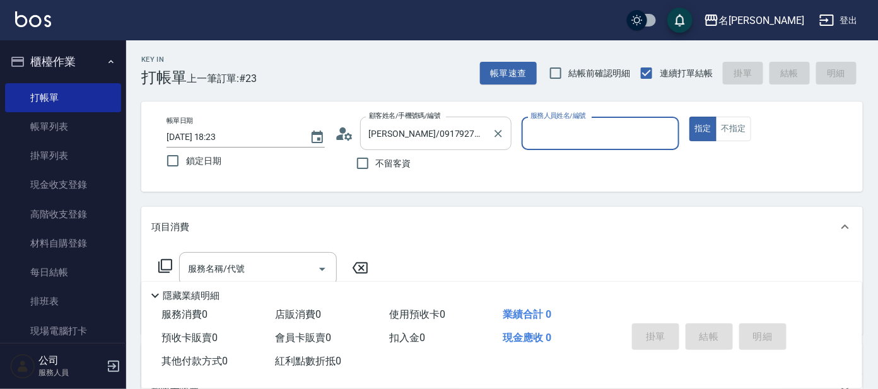
type input "[PERSON_NAME]-1"
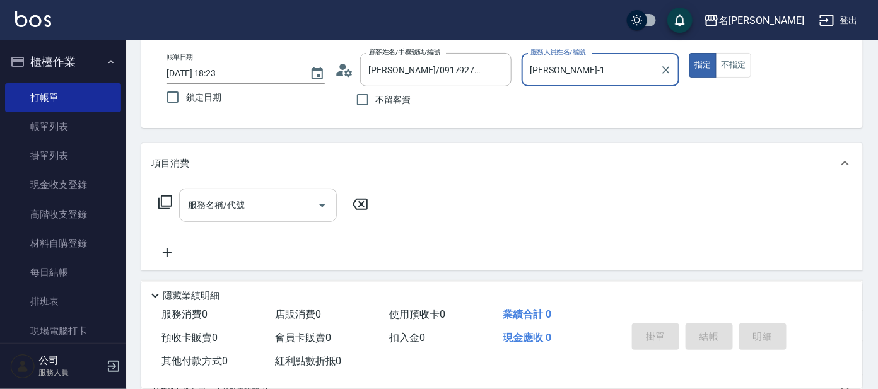
scroll to position [228, 0]
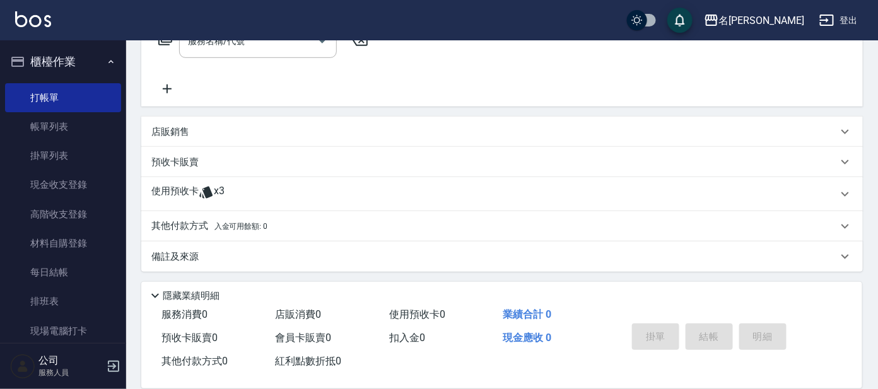
click at [170, 189] on p "使用預收卡" at bounding box center [174, 194] width 47 height 19
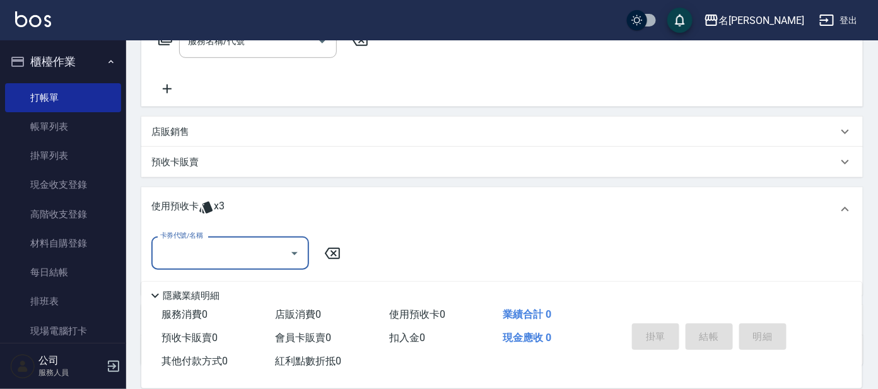
scroll to position [0, 0]
click at [264, 243] on input "卡券代號/名稱" at bounding box center [220, 253] width 127 height 22
click at [221, 286] on div "及光暈4段深層護髮 剩餘3張" at bounding box center [230, 284] width 158 height 21
type input "及光暈4段深層護髮"
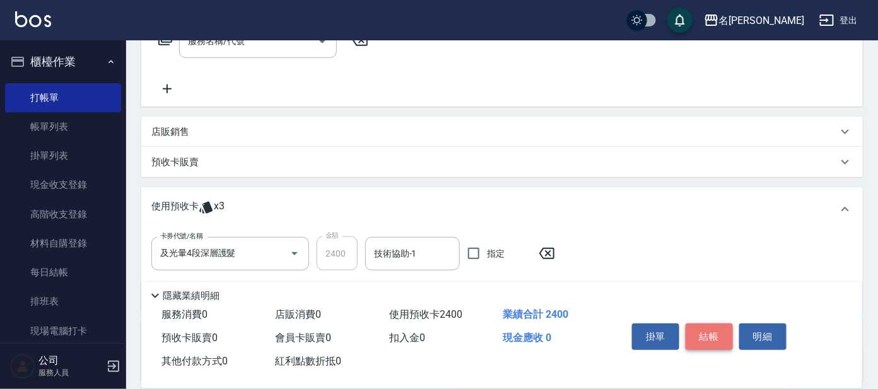
click at [715, 333] on button "結帳" at bounding box center [709, 337] width 47 height 26
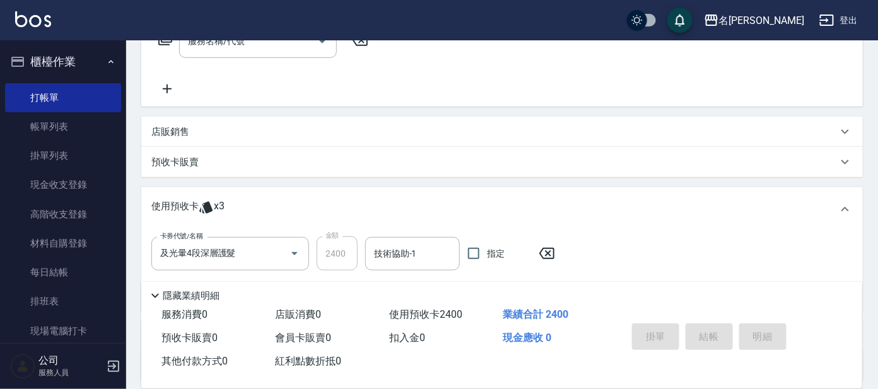
type input "[DATE] 18:24"
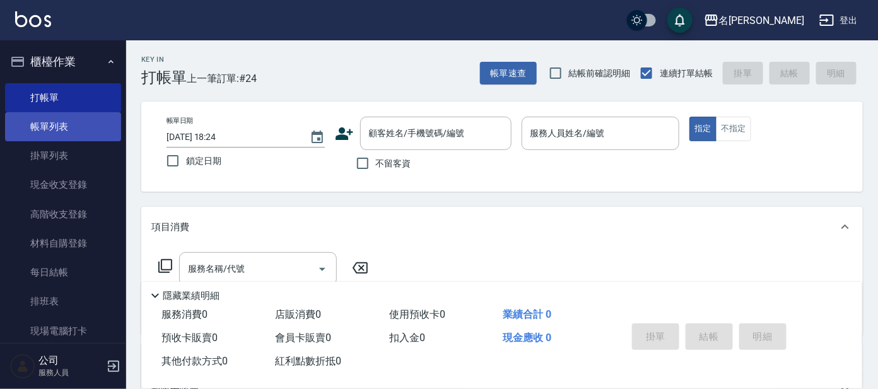
click at [47, 123] on link "帳單列表" at bounding box center [63, 126] width 116 height 29
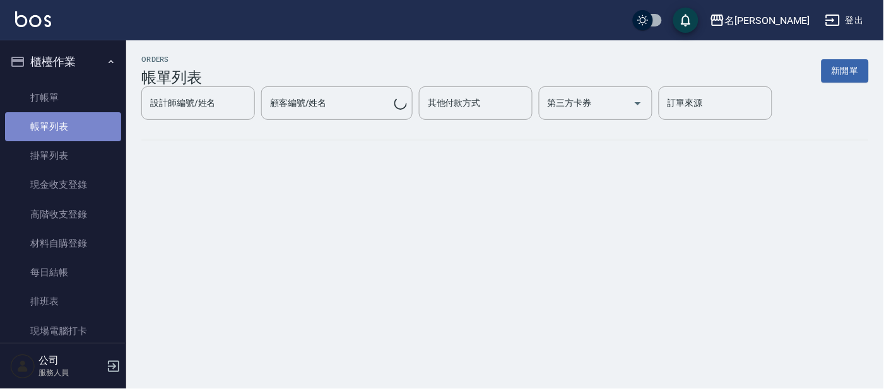
click at [64, 119] on link "帳單列表" at bounding box center [63, 126] width 116 height 29
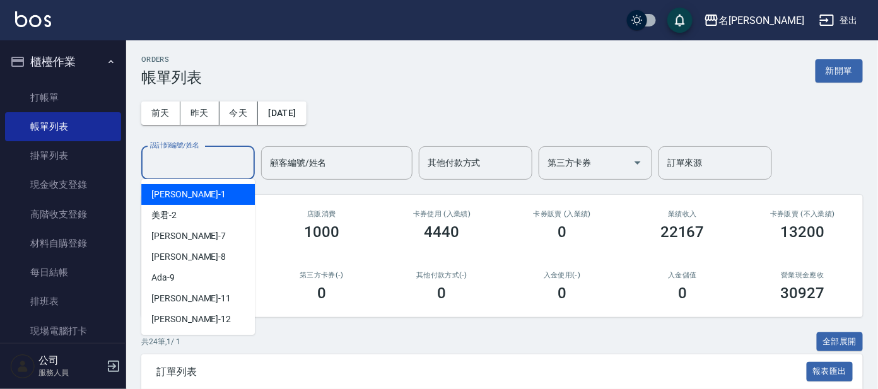
click at [161, 157] on input "設計師編號/姓名" at bounding box center [198, 163] width 102 height 22
click at [165, 196] on span "宥里 -1" at bounding box center [188, 194] width 74 height 13
type input "[PERSON_NAME]-1"
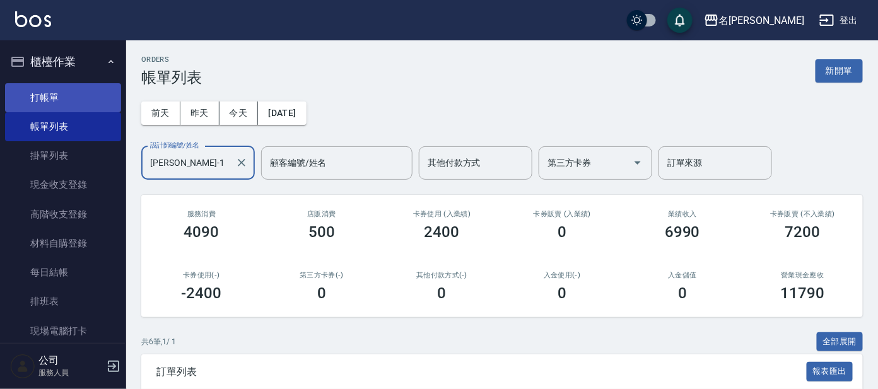
click at [57, 97] on link "打帳單" at bounding box center [63, 97] width 116 height 29
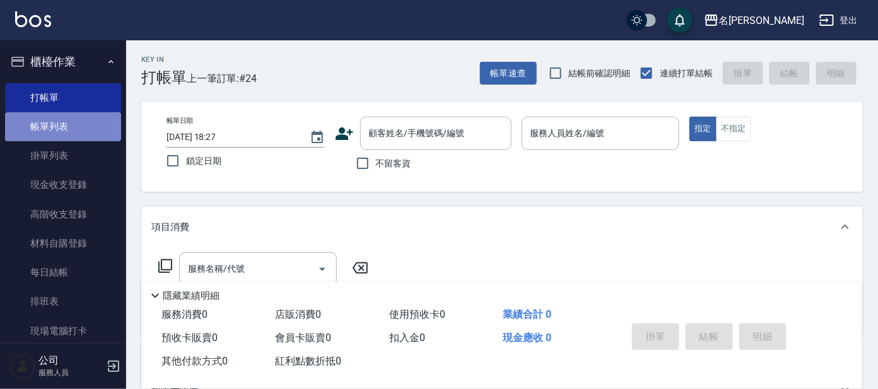
click at [81, 127] on link "帳單列表" at bounding box center [63, 126] width 116 height 29
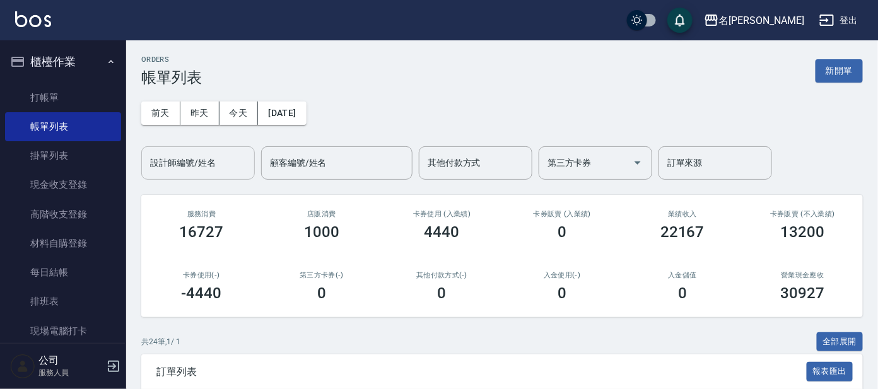
click at [189, 177] on div "設計師編號/姓名" at bounding box center [198, 162] width 114 height 33
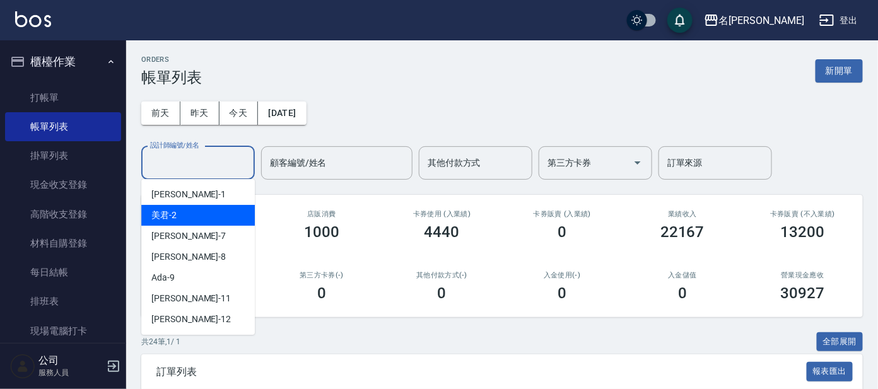
click at [189, 208] on div "美君 -2" at bounding box center [198, 215] width 114 height 21
type input "美君-2"
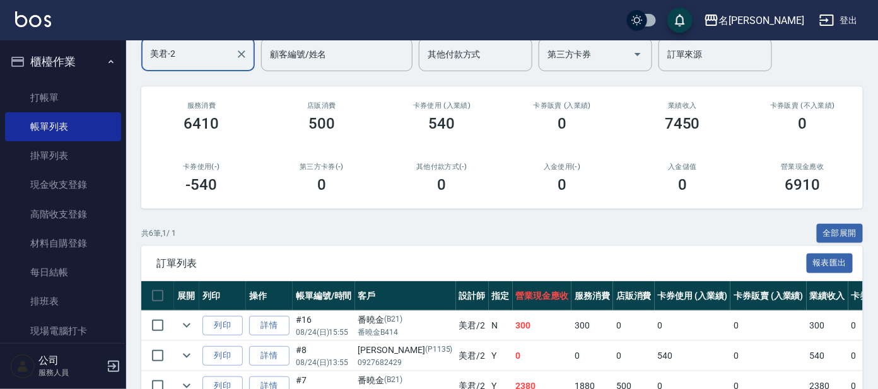
scroll to position [272, 0]
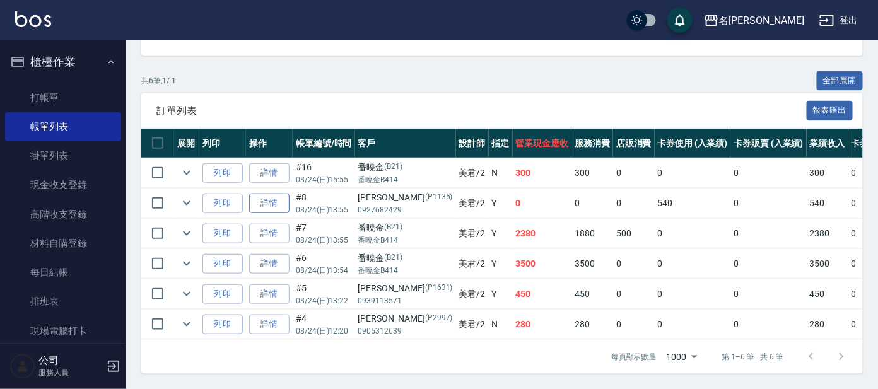
click at [273, 196] on link "詳情" at bounding box center [269, 204] width 40 height 20
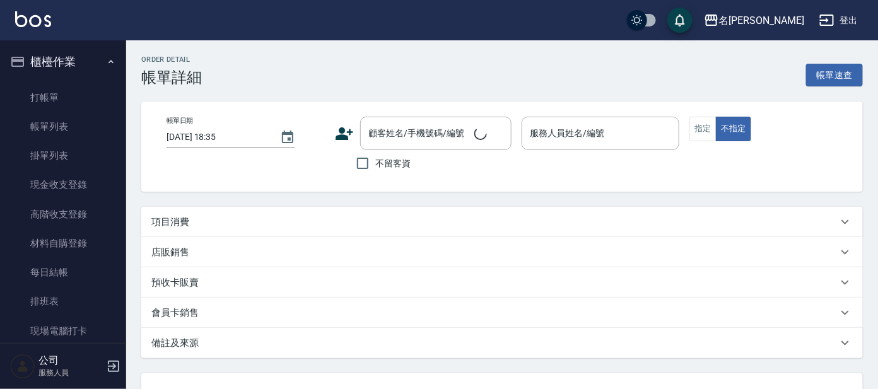
scroll to position [78, 0]
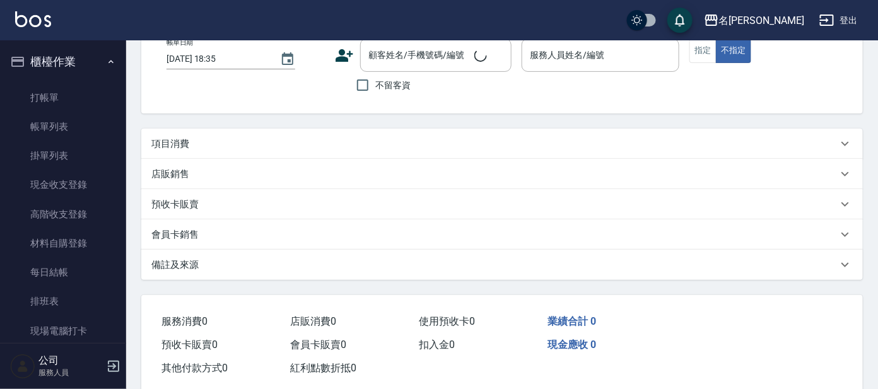
type input "[DATE] 13:55"
type input "美君-2"
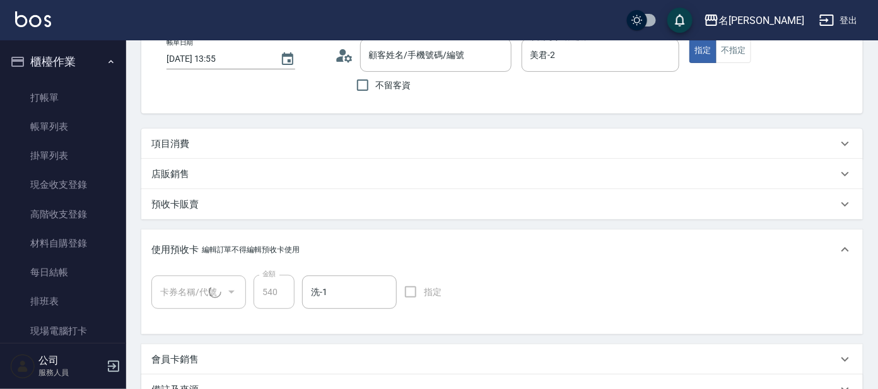
type input "[PERSON_NAME]/0927682429/P1135"
type input "頭皮果酸包月買3送2(1/1)"
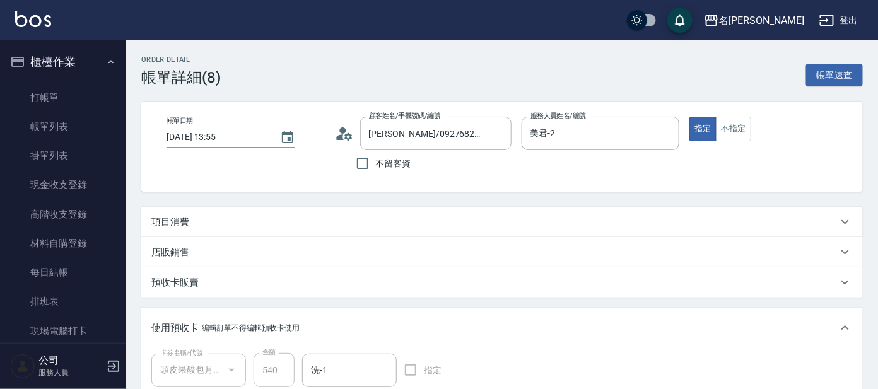
click at [184, 221] on p "項目消費" at bounding box center [170, 222] width 38 height 13
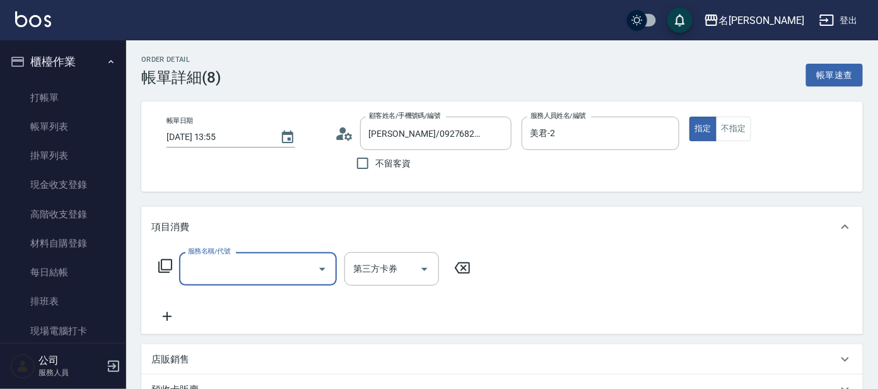
click at [173, 262] on div "服務名稱/代號 服務名稱/代號 第三方卡券 第三方卡券" at bounding box center [314, 268] width 327 height 33
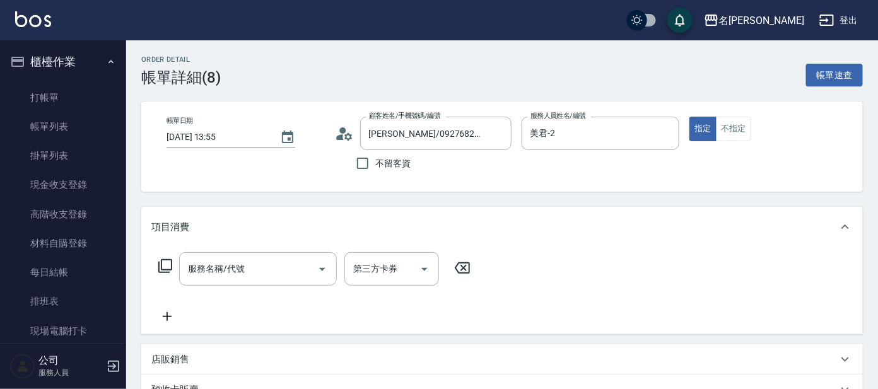
click at [165, 270] on icon at bounding box center [165, 266] width 14 height 14
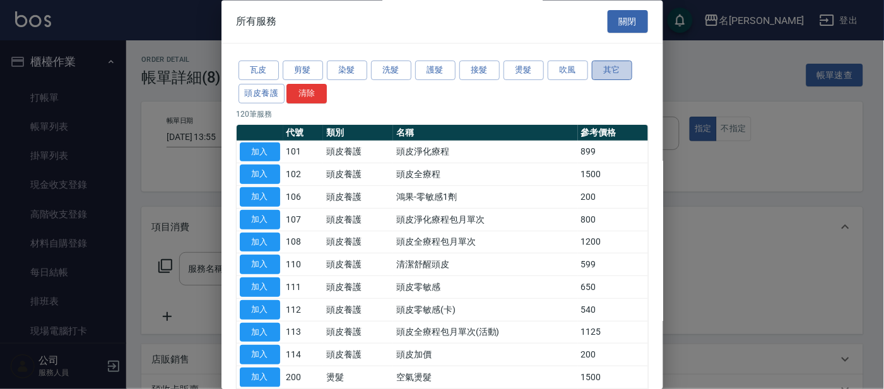
click at [604, 72] on button "其它" at bounding box center [612, 71] width 40 height 20
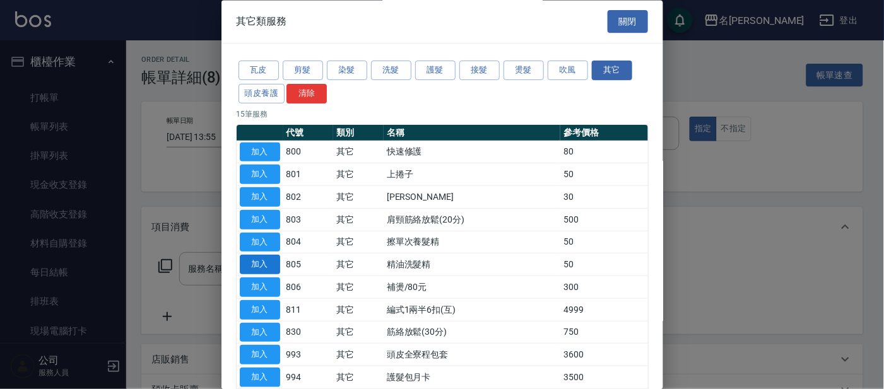
click at [261, 261] on button "加入" at bounding box center [260, 265] width 40 height 20
type input "精油洗髮精　(805)"
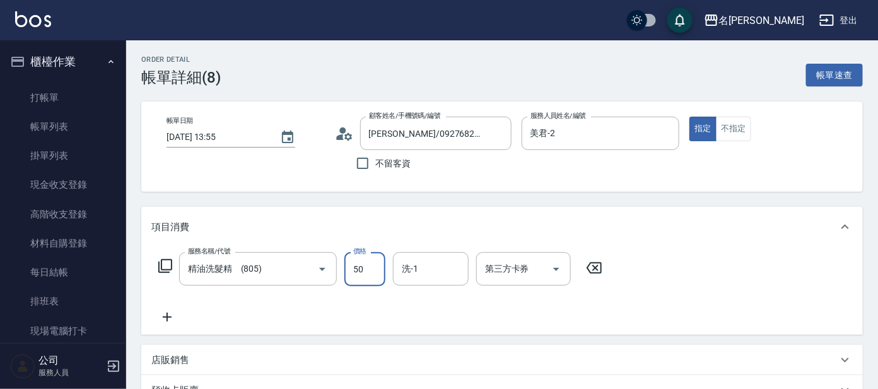
drag, startPoint x: 369, startPoint y: 269, endPoint x: 362, endPoint y: 259, distance: 12.2
click at [369, 269] on input "50" at bounding box center [364, 269] width 41 height 34
click at [370, 272] on input "50" at bounding box center [364, 269] width 41 height 34
type input "100"
click at [442, 274] on input "洗-1" at bounding box center [431, 269] width 64 height 22
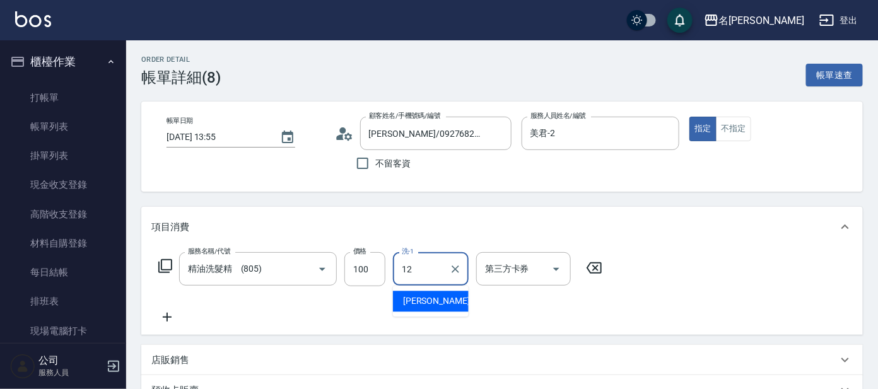
type input "云潔-12"
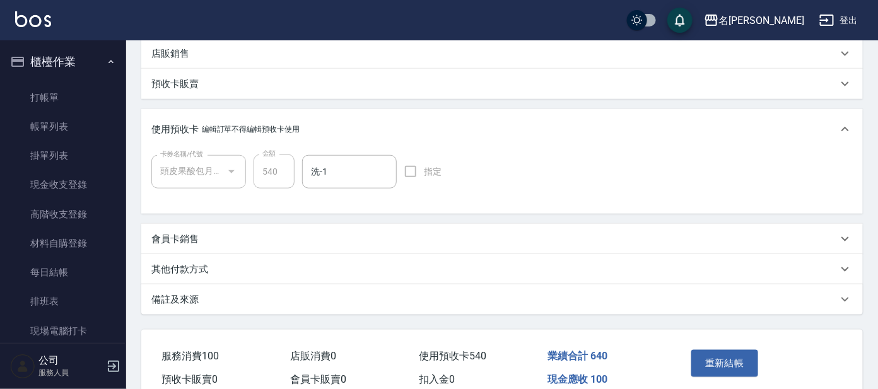
scroll to position [365, 0]
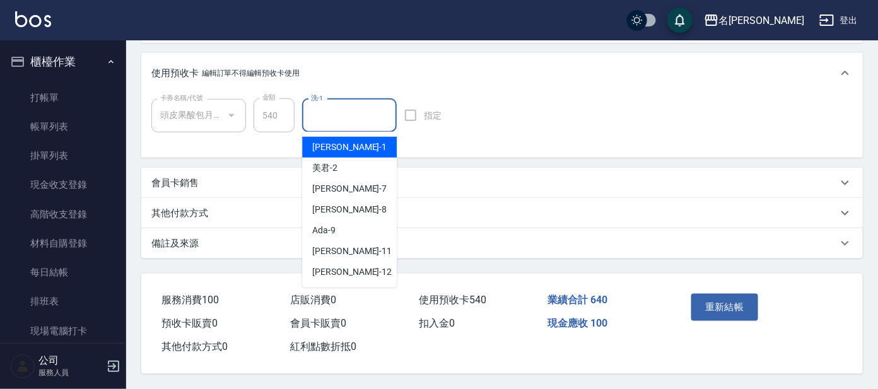
click at [350, 105] on input "洗-1" at bounding box center [349, 116] width 83 height 22
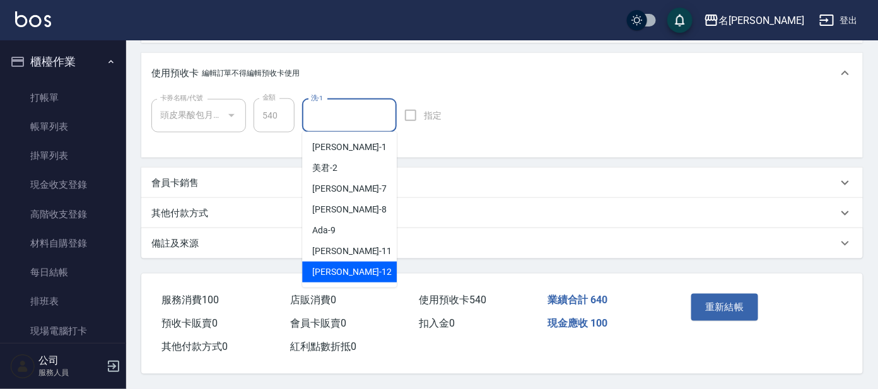
click at [363, 267] on div "云潔 -12" at bounding box center [349, 272] width 95 height 21
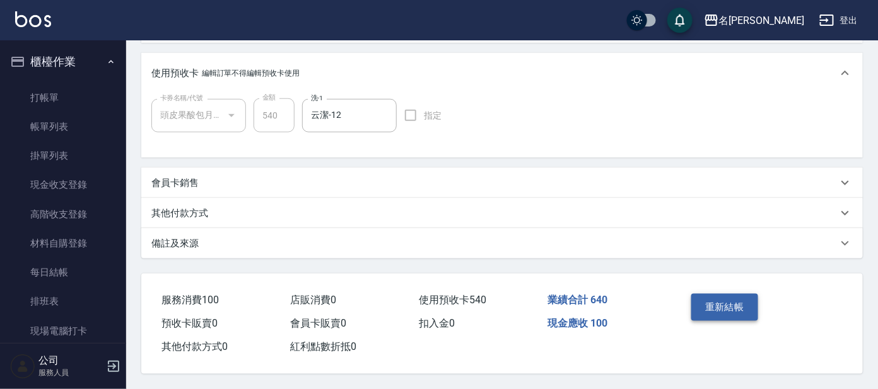
click at [721, 303] on button "重新結帳" at bounding box center [724, 307] width 67 height 26
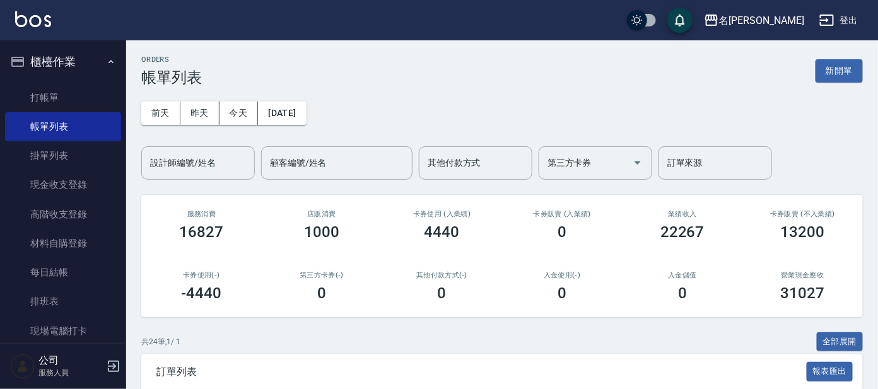
click at [721, 303] on div "入金儲值 0" at bounding box center [683, 286] width 120 height 61
click at [88, 81] on ul "打帳單 帳單列表 掛單列表 現金收支登錄 高階收支登錄 材料自購登錄 每日結帳 排班表 現場電腦打卡" at bounding box center [63, 214] width 116 height 273
click at [84, 91] on link "打帳單" at bounding box center [63, 97] width 116 height 29
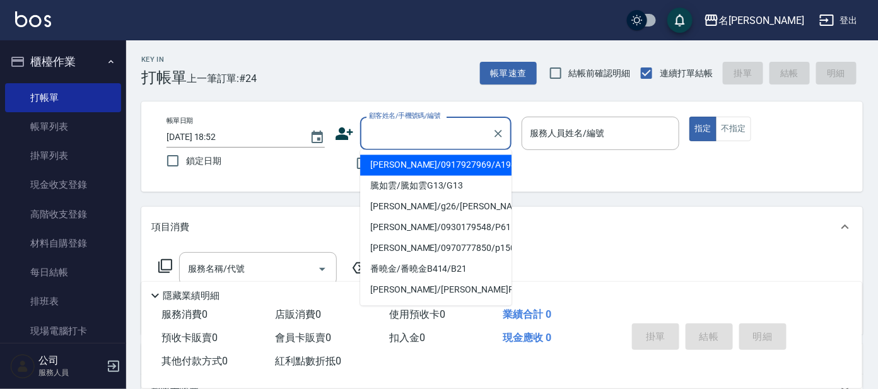
drag, startPoint x: 397, startPoint y: 140, endPoint x: 376, endPoint y: 146, distance: 22.4
click at [397, 140] on input "顧客姓名/手機號碼/編號" at bounding box center [426, 133] width 121 height 22
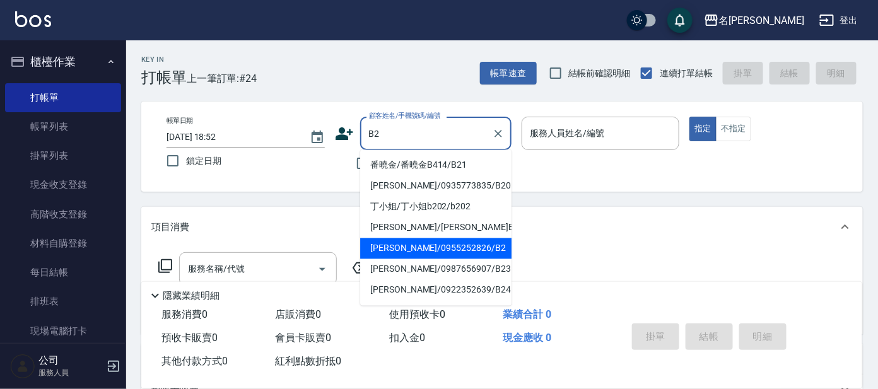
click at [478, 245] on li "[PERSON_NAME]/0955252826/B2" at bounding box center [435, 248] width 151 height 21
type input "[PERSON_NAME]/0955252826/B2"
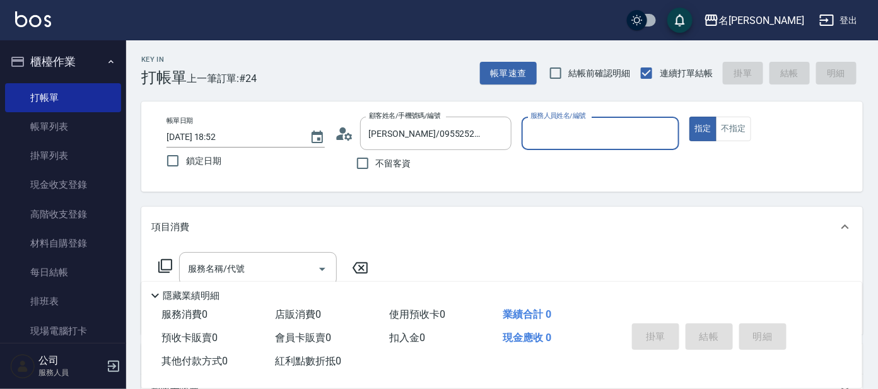
type input "美君-2"
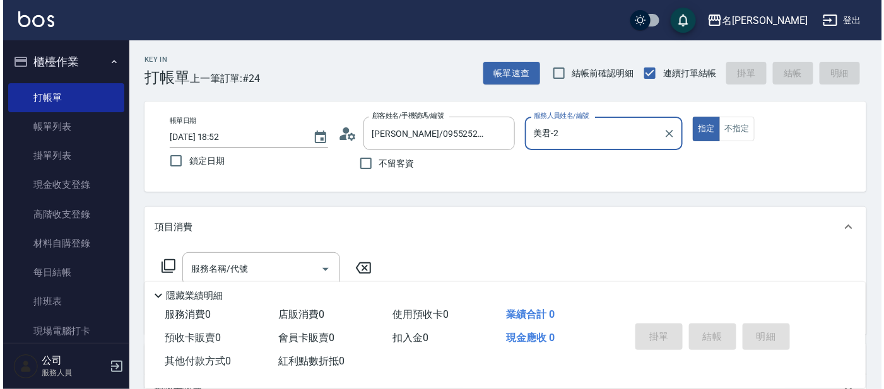
scroll to position [78, 0]
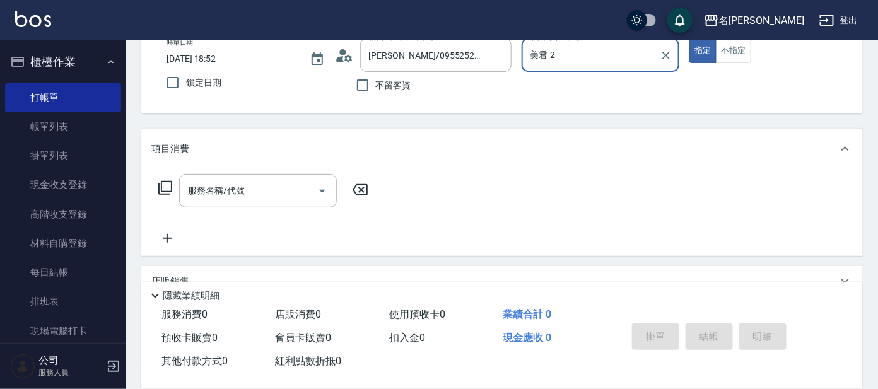
click at [167, 189] on icon at bounding box center [165, 187] width 15 height 15
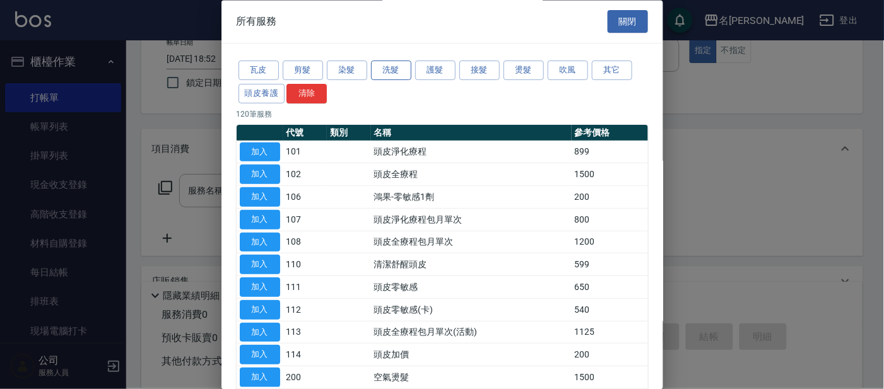
click at [388, 67] on button "洗髮" at bounding box center [391, 71] width 40 height 20
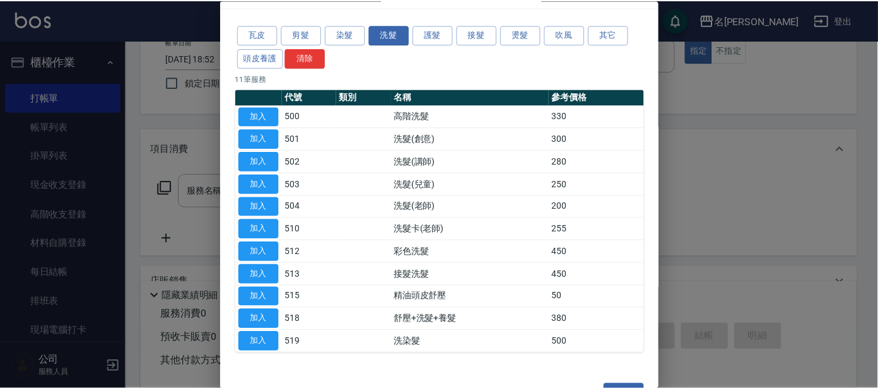
scroll to position [69, 0]
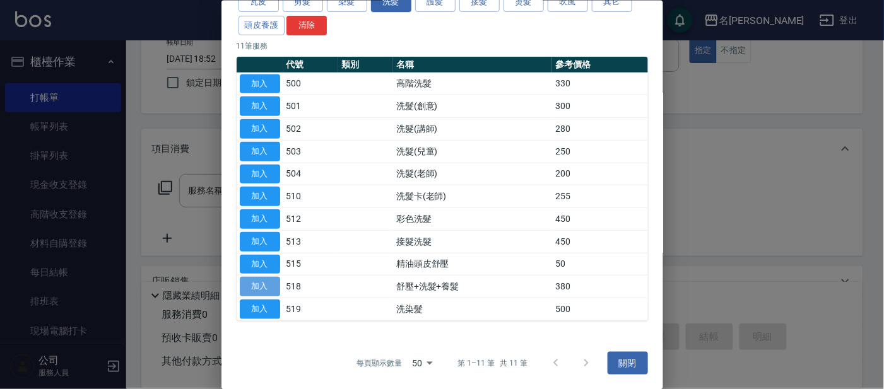
click at [262, 284] on button "加入" at bounding box center [260, 287] width 40 height 20
type input "舒壓+洗髮+養髮(518)"
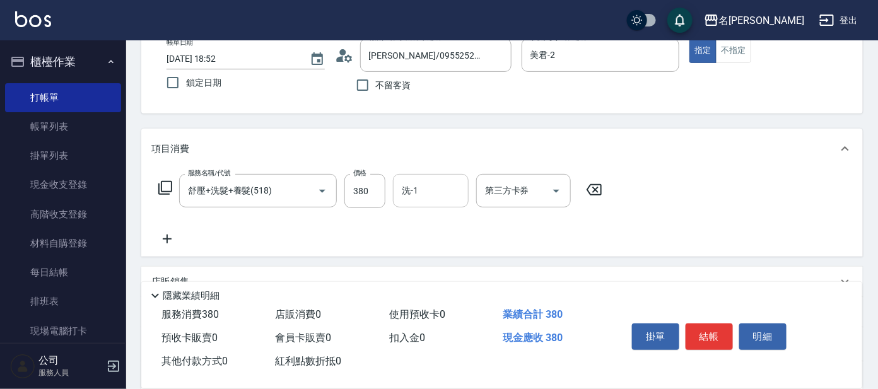
click at [426, 191] on input "洗-1" at bounding box center [431, 191] width 64 height 22
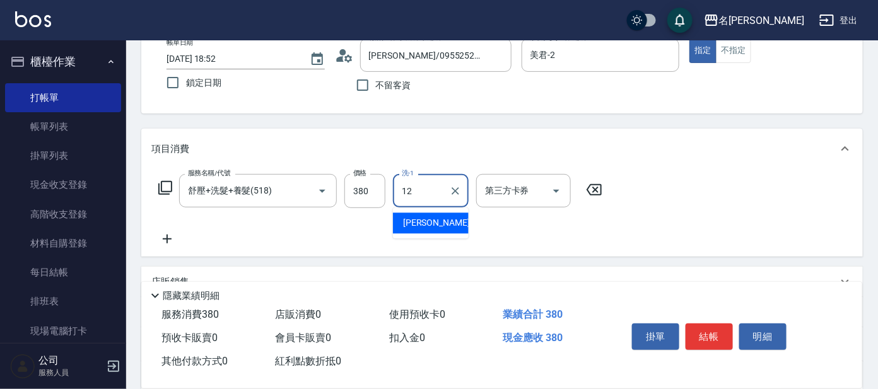
click at [439, 221] on div "云潔 -12" at bounding box center [431, 223] width 76 height 21
type input "云潔-12"
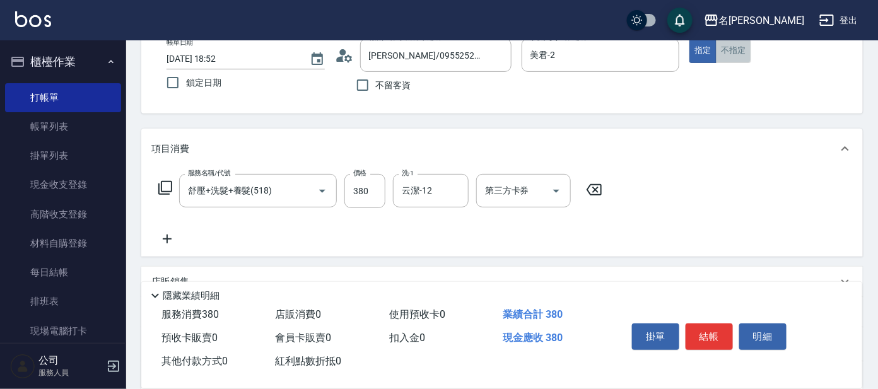
click at [730, 56] on button "不指定" at bounding box center [733, 50] width 35 height 25
click at [710, 328] on button "結帳" at bounding box center [709, 337] width 47 height 26
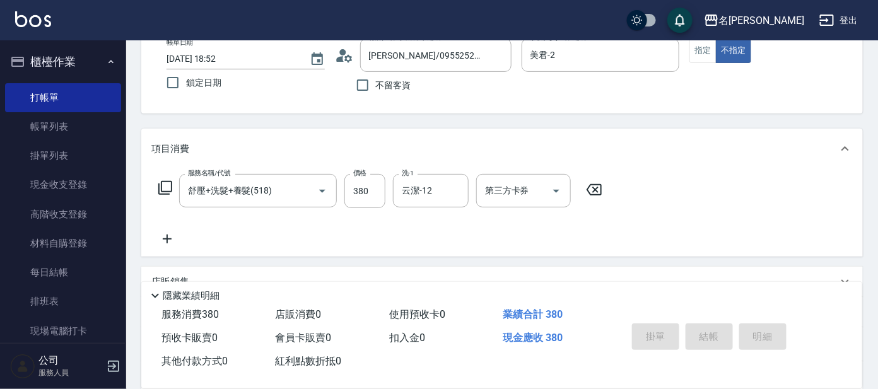
type input "[DATE] 18:53"
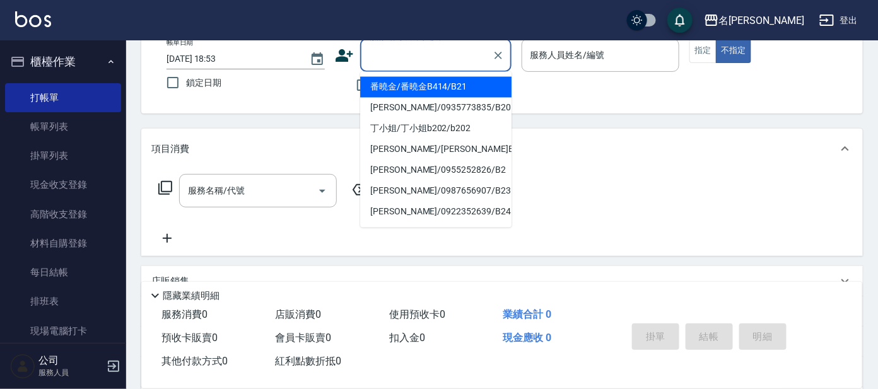
click at [455, 46] on input "顧客姓名/手機號碼/編號" at bounding box center [426, 55] width 121 height 22
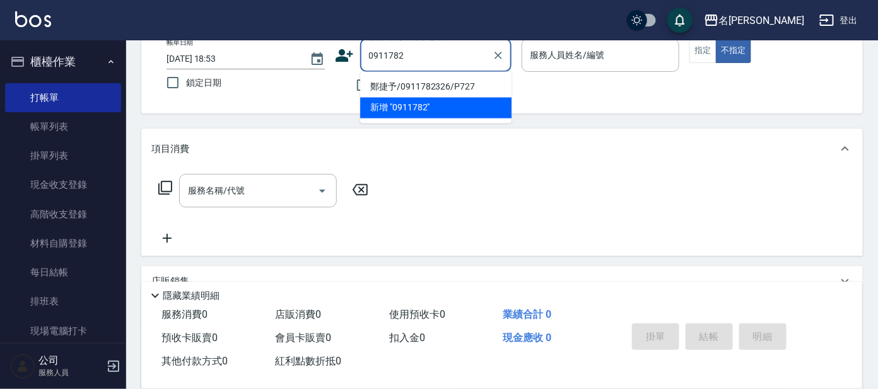
click at [476, 77] on li "鄭捷予/0911782326/P727" at bounding box center [435, 87] width 151 height 21
type input "鄭捷予/0911782326/P727"
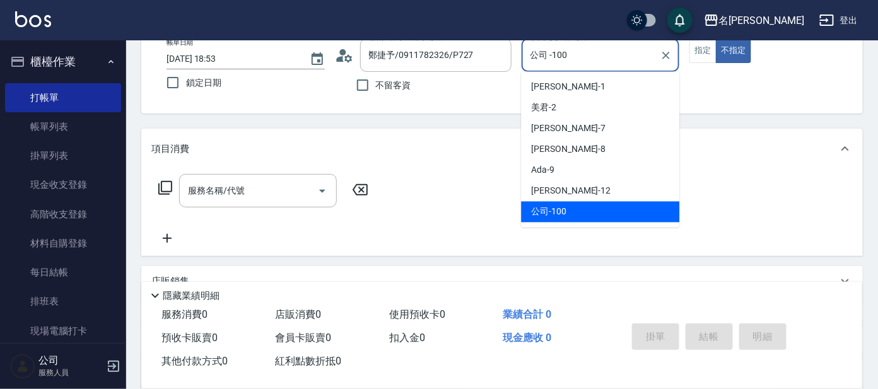
click at [598, 47] on input "公司 -100" at bounding box center [591, 55] width 128 height 22
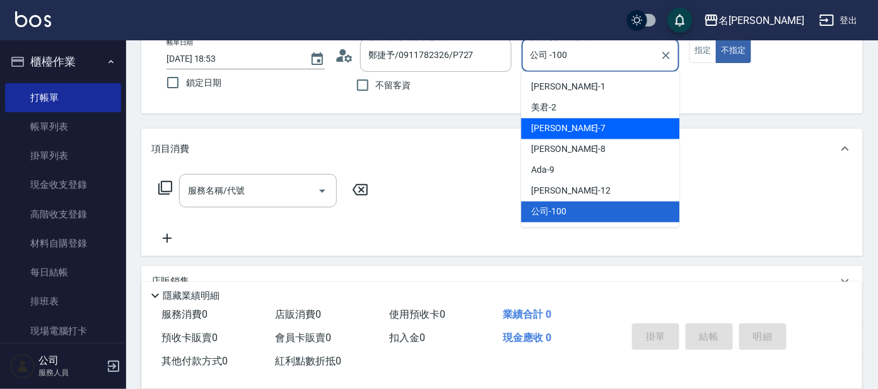
click at [597, 124] on div "[PERSON_NAME] -7" at bounding box center [600, 129] width 158 height 21
type input "[PERSON_NAME]-7"
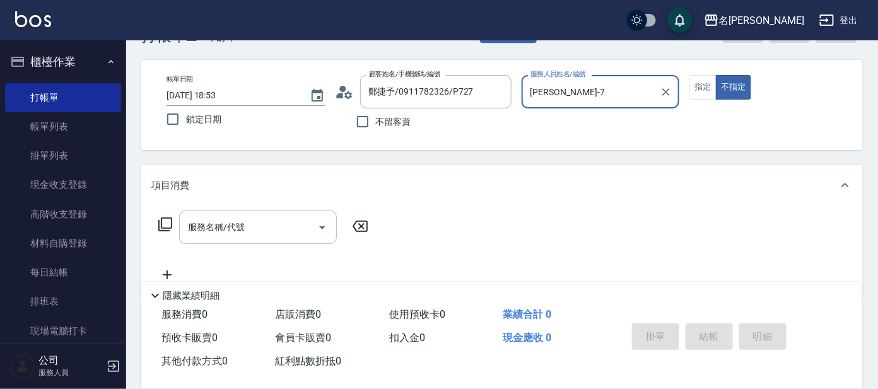
scroll to position [78, 0]
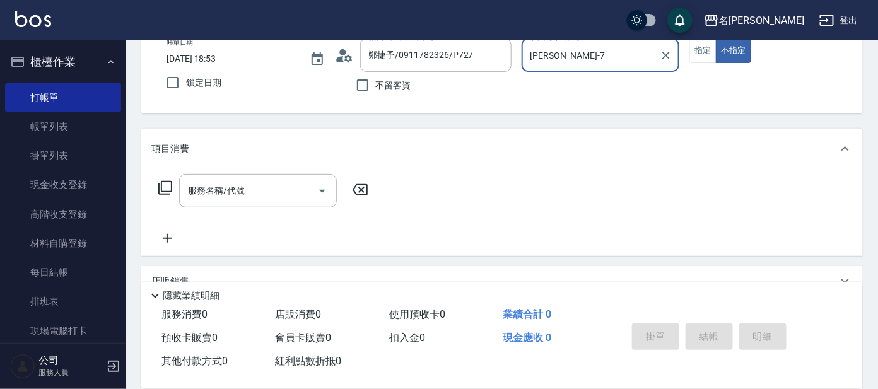
click at [168, 191] on icon at bounding box center [165, 188] width 14 height 14
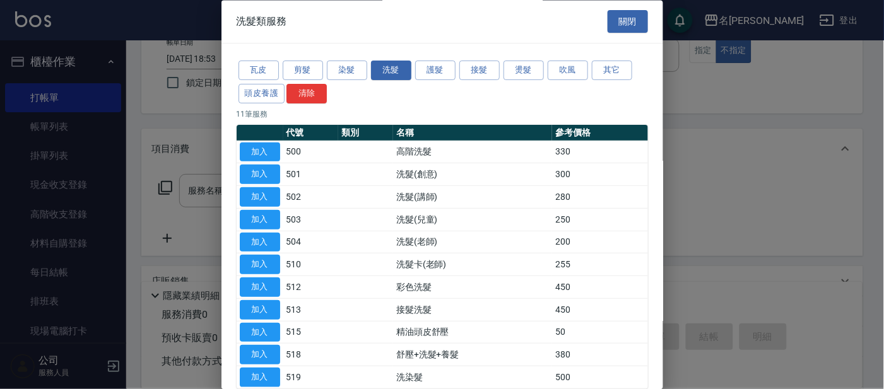
drag, startPoint x: 252, startPoint y: 350, endPoint x: 268, endPoint y: 335, distance: 21.9
click at [254, 349] on button "加入" at bounding box center [260, 356] width 40 height 20
type input "舒壓+洗髮+養髮(518)"
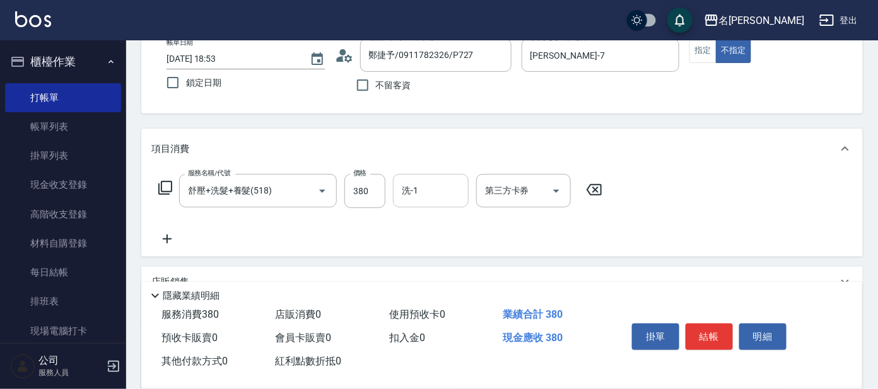
click at [413, 191] on div "洗-1 洗-1" at bounding box center [431, 190] width 76 height 33
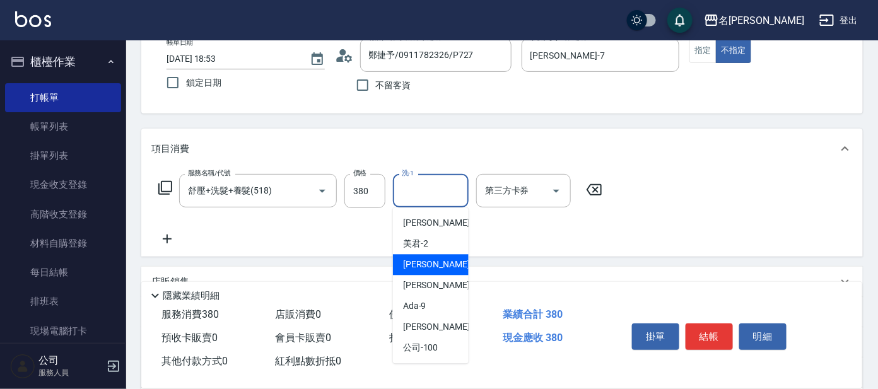
click at [429, 259] on div "[PERSON_NAME] -7" at bounding box center [431, 265] width 76 height 21
type input "[PERSON_NAME]-7"
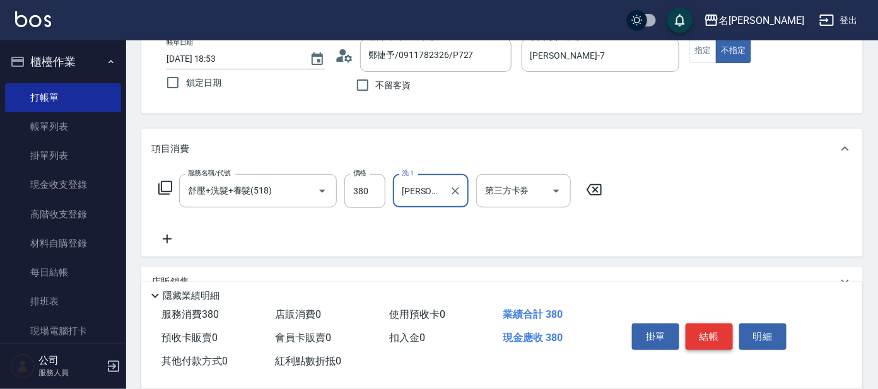
click at [720, 336] on button "結帳" at bounding box center [709, 337] width 47 height 26
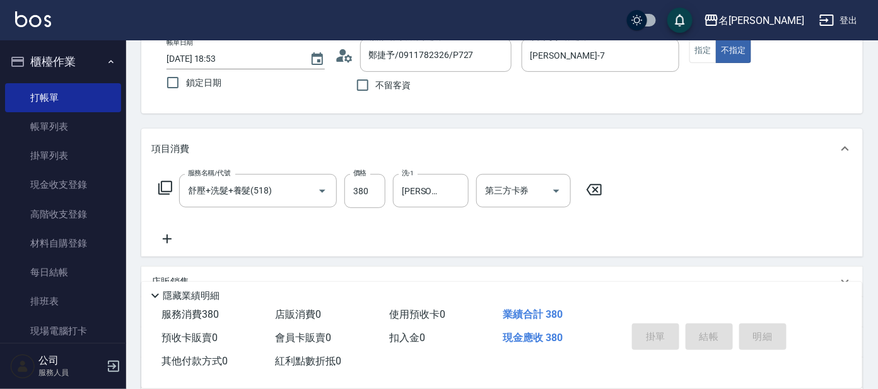
type input "[DATE] 19:14"
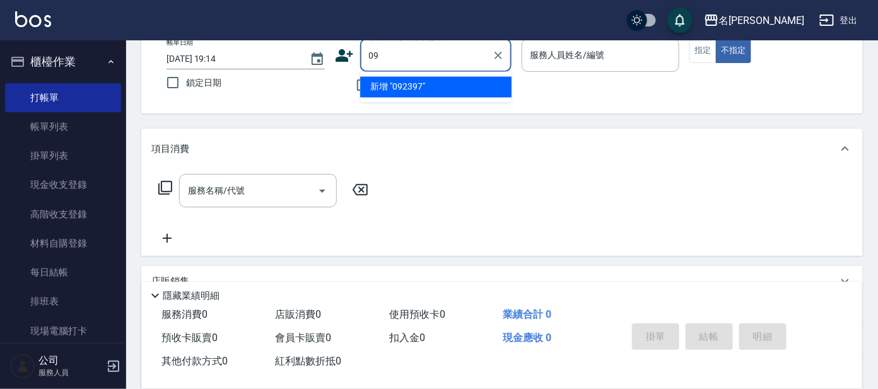
type input "0"
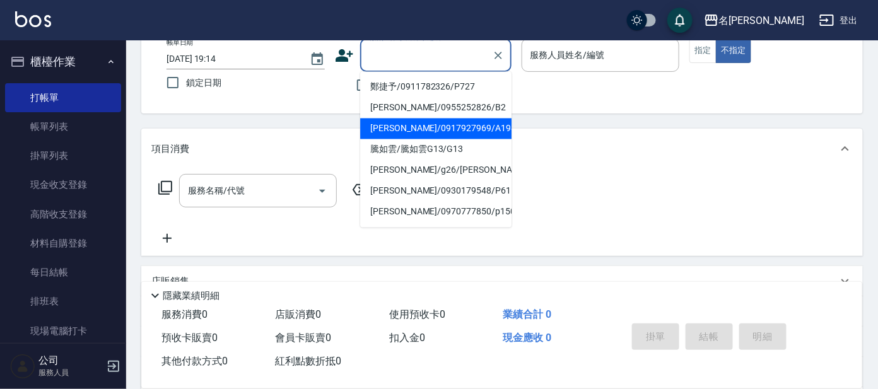
type input "a"
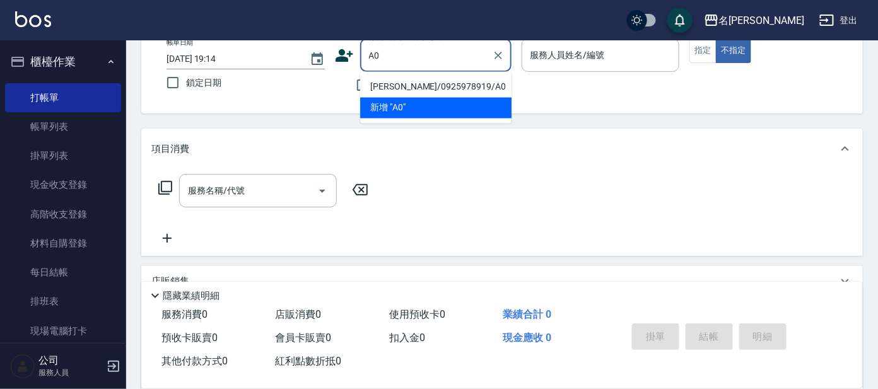
click at [460, 83] on li "[PERSON_NAME]/0925978919/A0" at bounding box center [435, 87] width 151 height 21
type input "[PERSON_NAME]/0925978919/A0"
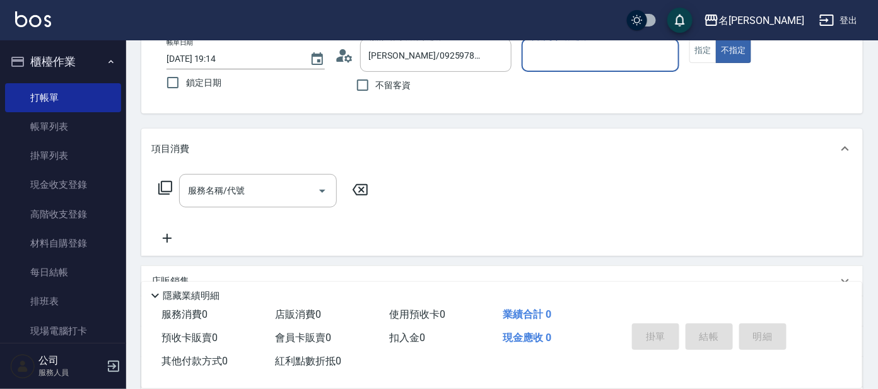
type input "[PERSON_NAME]-1"
click at [164, 183] on icon at bounding box center [165, 187] width 15 height 15
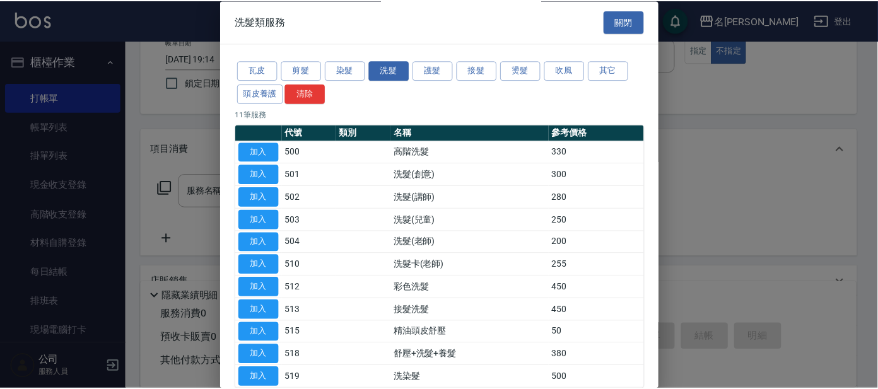
scroll to position [69, 0]
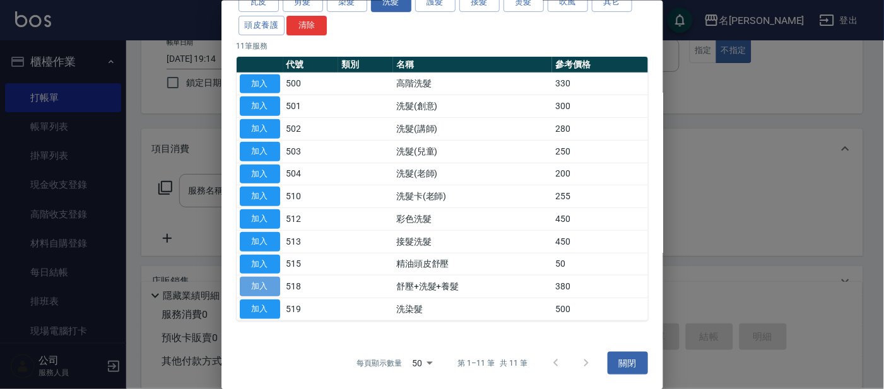
click at [269, 279] on button "加入" at bounding box center [260, 287] width 40 height 20
type input "舒壓+洗髮+養髮(518)"
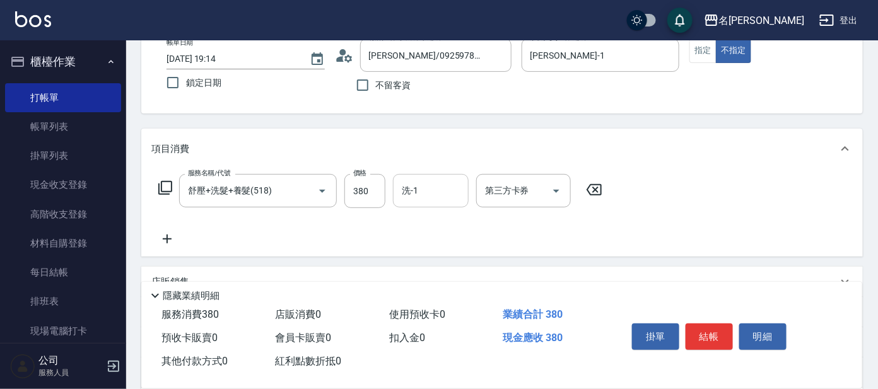
click at [434, 184] on input "洗-1" at bounding box center [431, 191] width 64 height 22
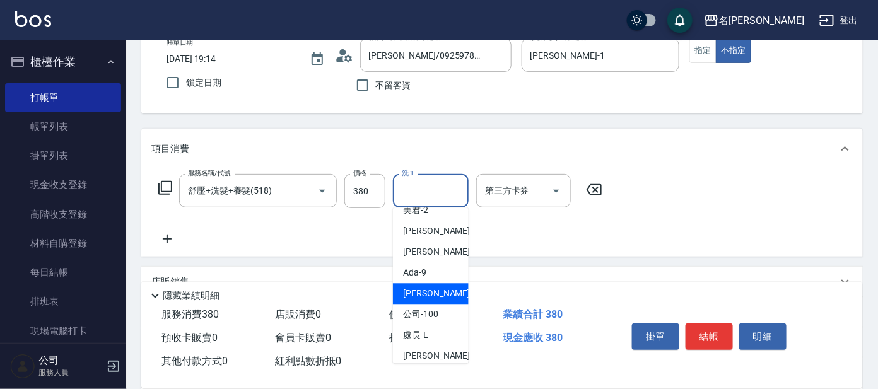
scroll to position [62, 0]
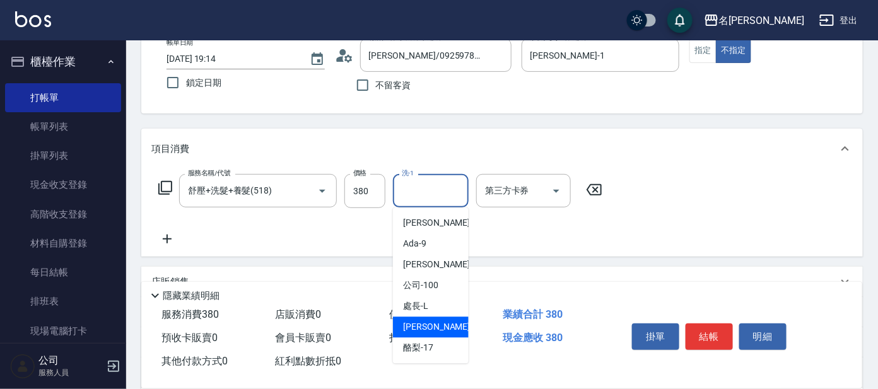
click at [434, 327] on div "[PERSON_NAME] -11" at bounding box center [431, 327] width 76 height 21
type input "[PERSON_NAME]-11"
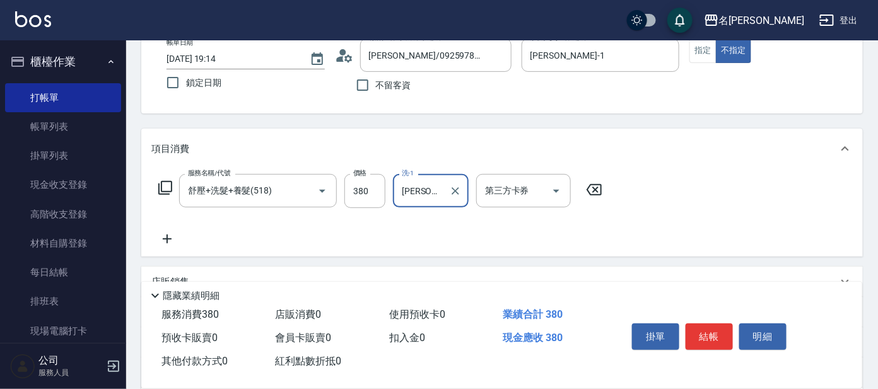
scroll to position [0, 0]
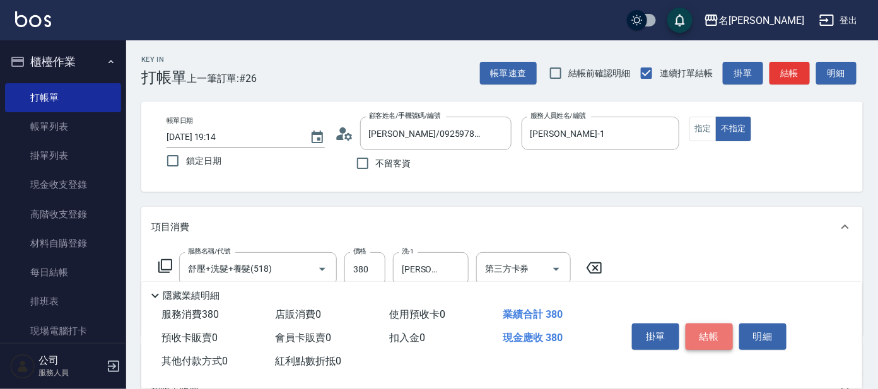
click at [716, 334] on button "結帳" at bounding box center [709, 337] width 47 height 26
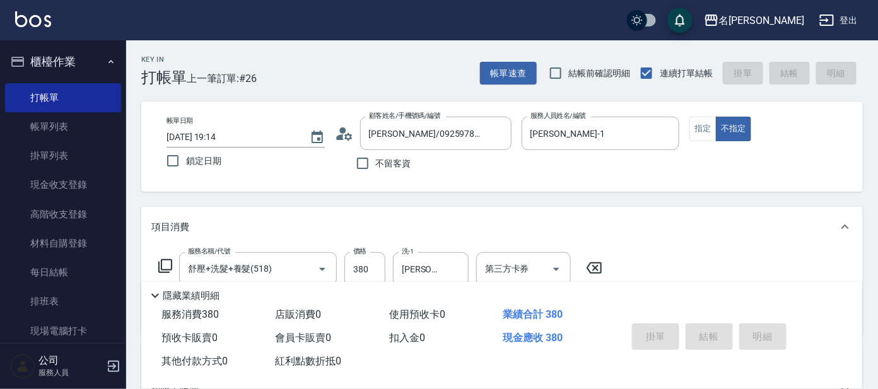
type input "[DATE] 19:17"
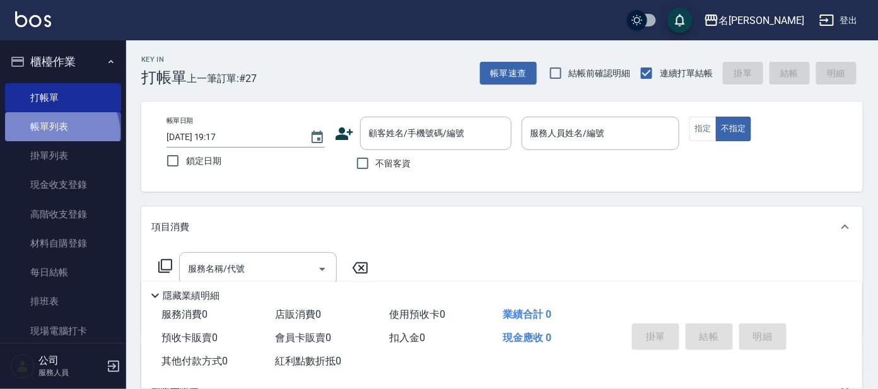
click at [59, 134] on link "帳單列表" at bounding box center [63, 126] width 116 height 29
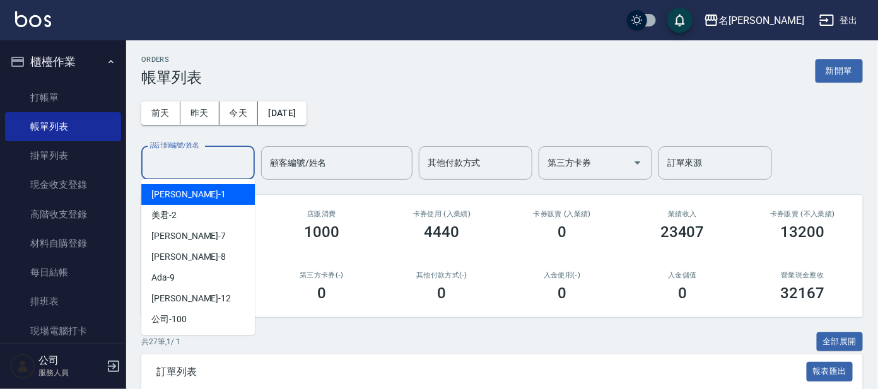
click at [191, 168] on input "設計師編號/姓名" at bounding box center [198, 163] width 102 height 22
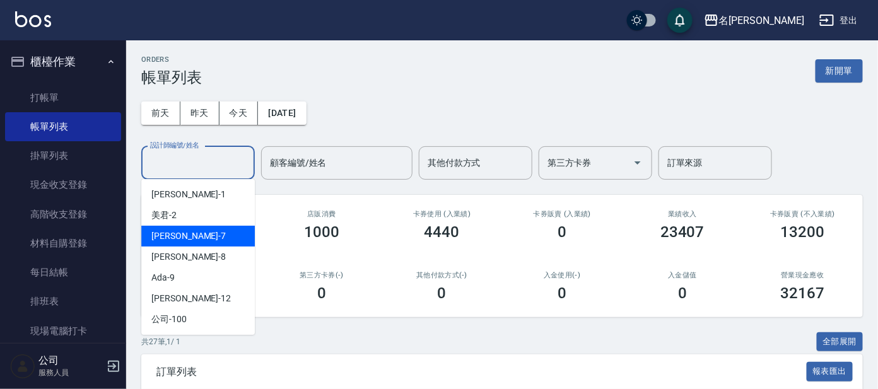
click at [164, 236] on span "[PERSON_NAME] -7" at bounding box center [188, 236] width 74 height 13
type input "[PERSON_NAME]-7"
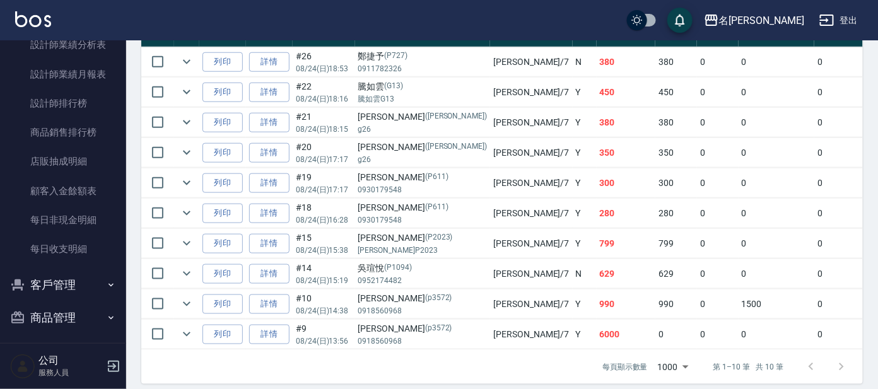
scroll to position [686, 0]
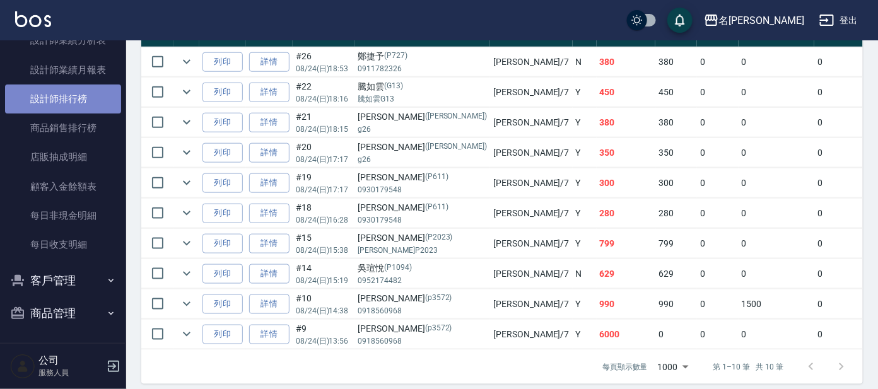
click at [69, 99] on link "設計師排行榜" at bounding box center [63, 99] width 116 height 29
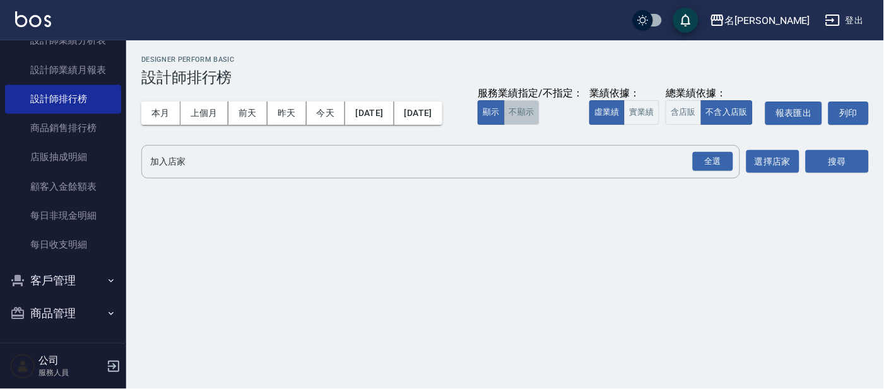
click at [504, 125] on button "不顯示" at bounding box center [521, 112] width 35 height 25
drag, startPoint x: 307, startPoint y: 153, endPoint x: 320, endPoint y: 153, distance: 13.3
click at [624, 125] on button "實業績" at bounding box center [641, 112] width 35 height 25
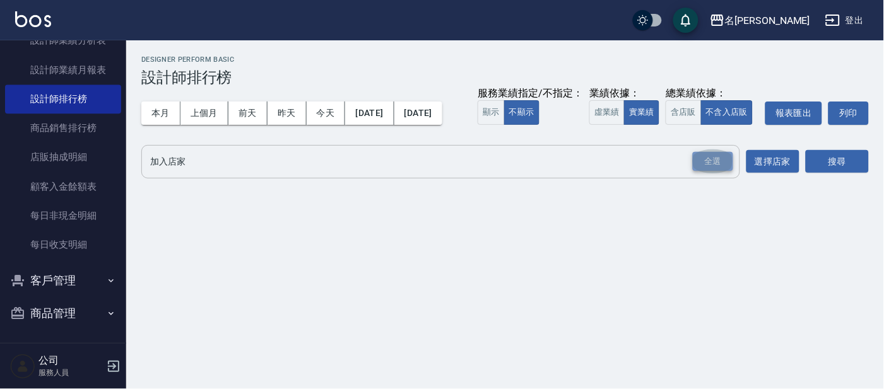
click at [709, 172] on div "全選" at bounding box center [713, 162] width 40 height 20
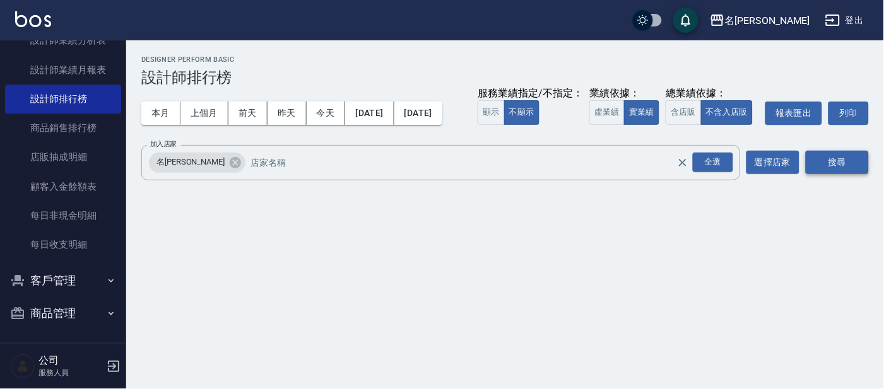
drag, startPoint x: 825, startPoint y: 189, endPoint x: 831, endPoint y: 194, distance: 8.1
click at [830, 174] on button "搜尋" at bounding box center [837, 162] width 63 height 23
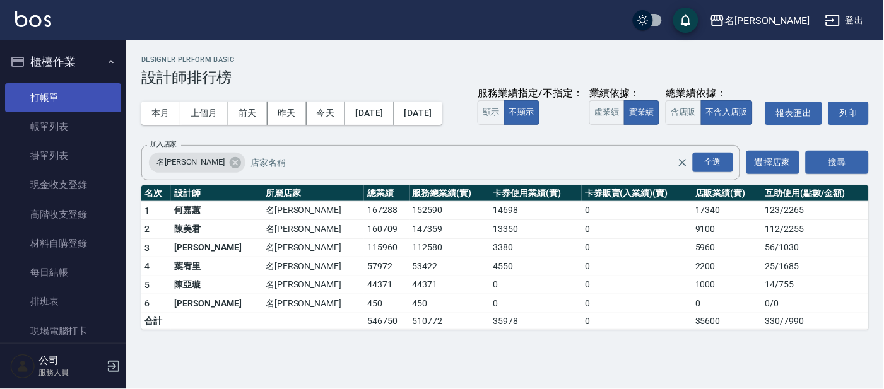
click at [44, 93] on link "打帳單" at bounding box center [63, 97] width 116 height 29
